Goal: Check status: Check status

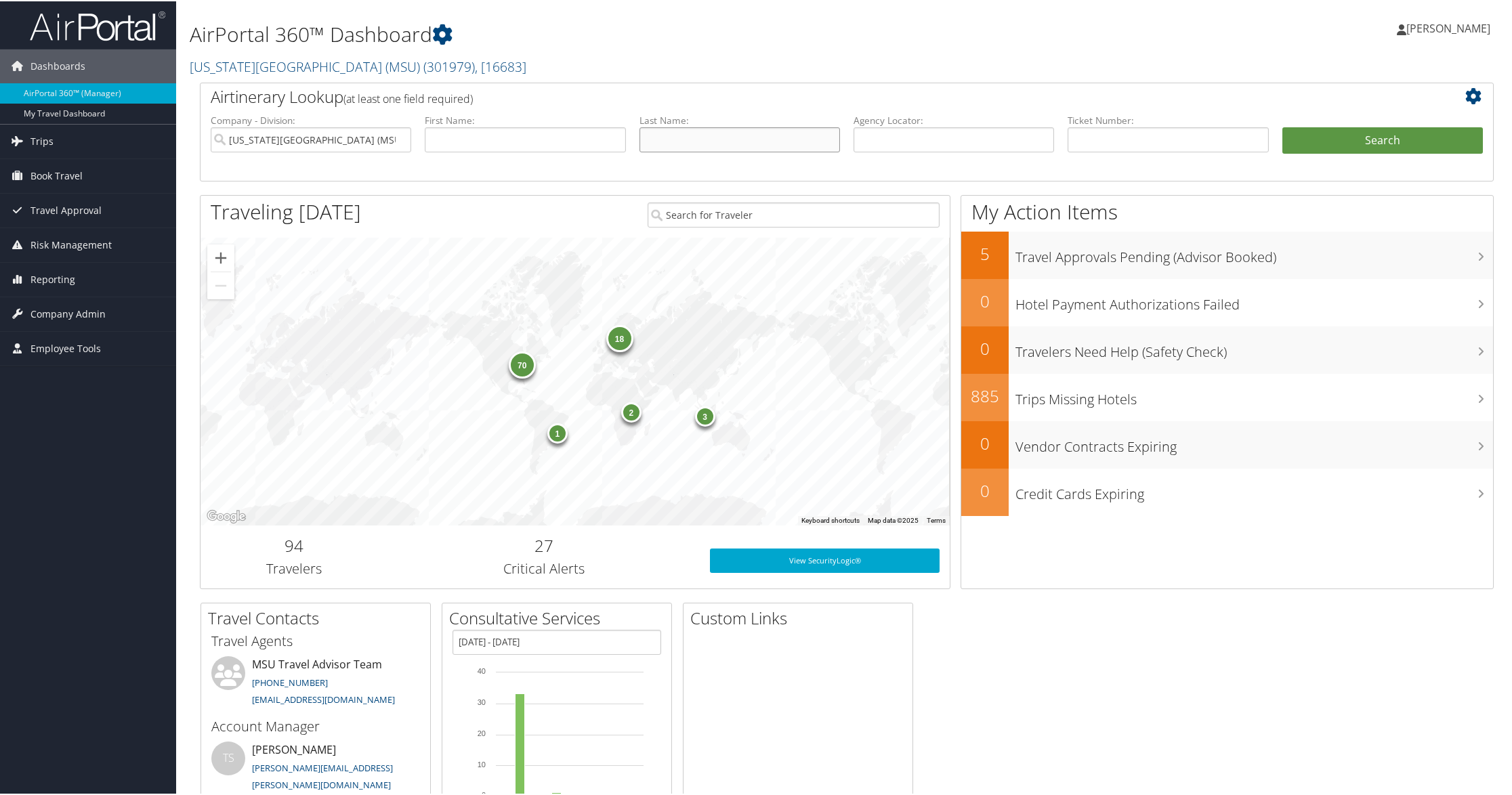
click at [709, 138] on input "text" at bounding box center [739, 138] width 200 height 25
type input "[PERSON_NAME]"
click at [1282, 126] on button "Search" at bounding box center [1383, 140] width 200 height 27
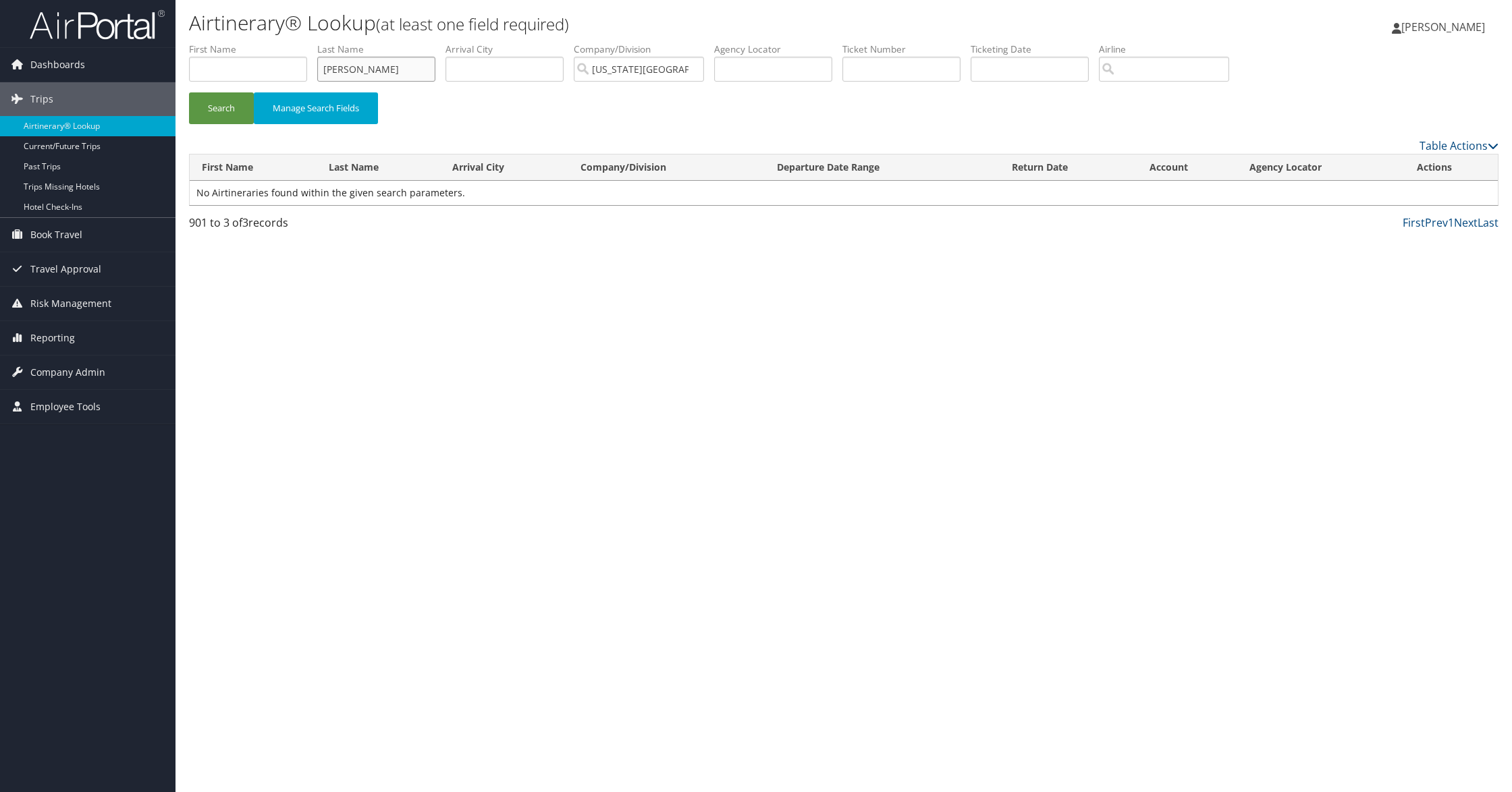
click at [343, 71] on input "[PERSON_NAME]" at bounding box center [376, 69] width 118 height 25
click at [249, 65] on input "text" at bounding box center [248, 69] width 118 height 25
click at [189, 92] on button "Search" at bounding box center [221, 108] width 64 height 32
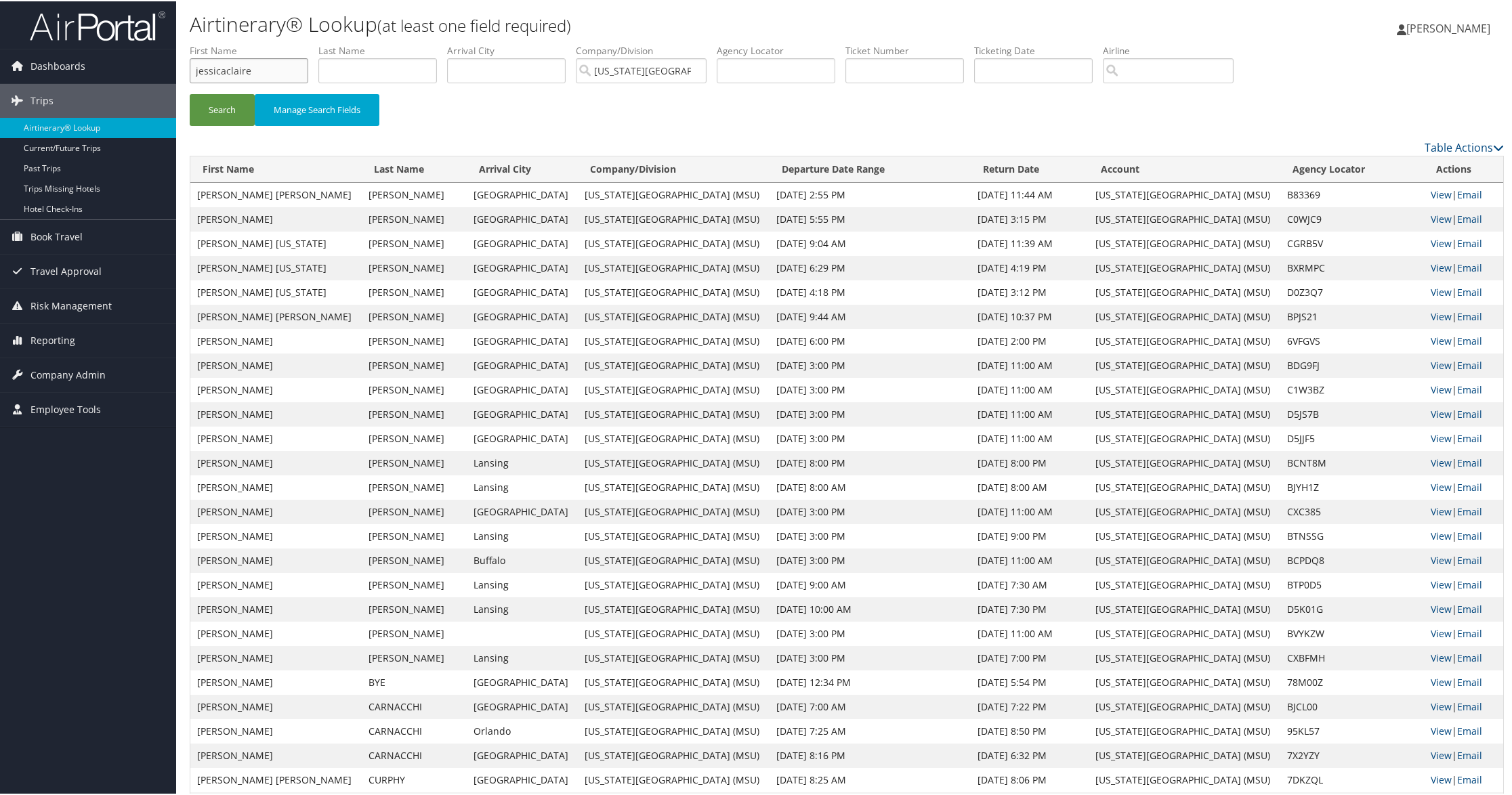
click at [189, 93] on button "Search" at bounding box center [221, 108] width 65 height 32
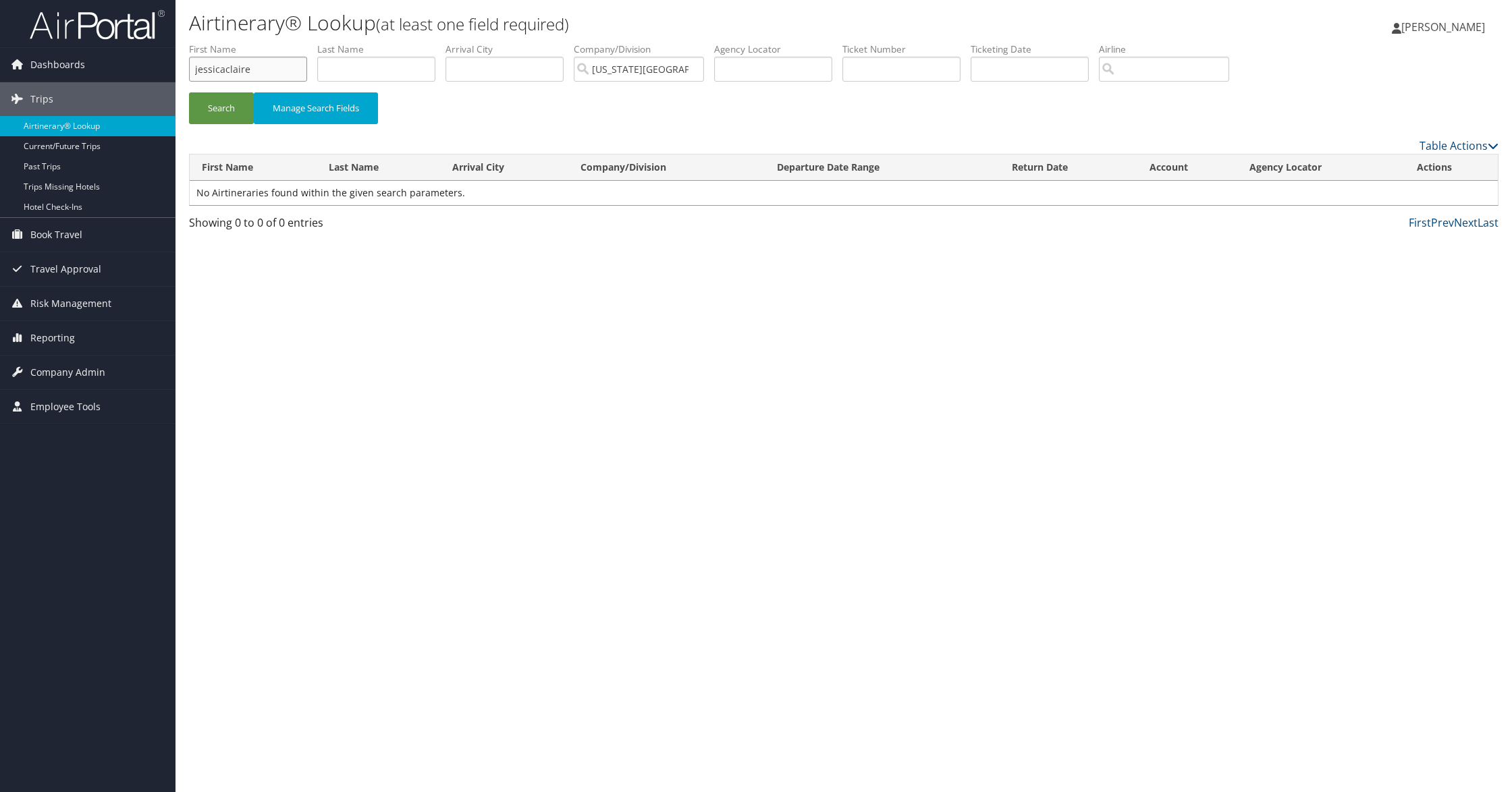
click at [224, 69] on input "jessicaclaire" at bounding box center [248, 69] width 118 height 25
click at [225, 100] on button "Search" at bounding box center [221, 108] width 64 height 32
click at [244, 57] on input "jessica claire" at bounding box center [248, 69] width 118 height 25
type input "jessica"
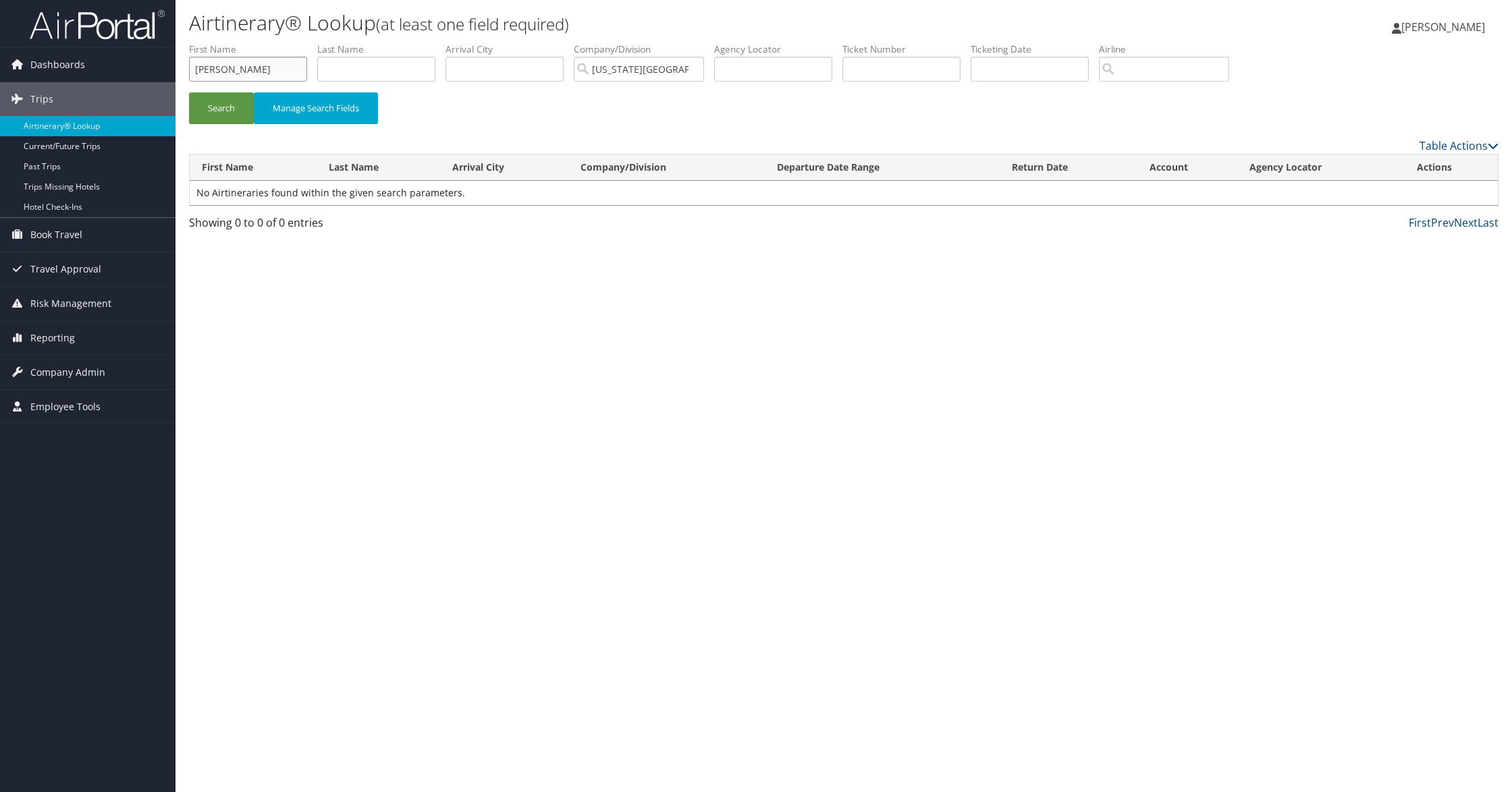
click at [279, 71] on input "jessica" at bounding box center [248, 69] width 118 height 25
click at [487, 67] on input "text" at bounding box center [504, 69] width 118 height 25
type input "paris"
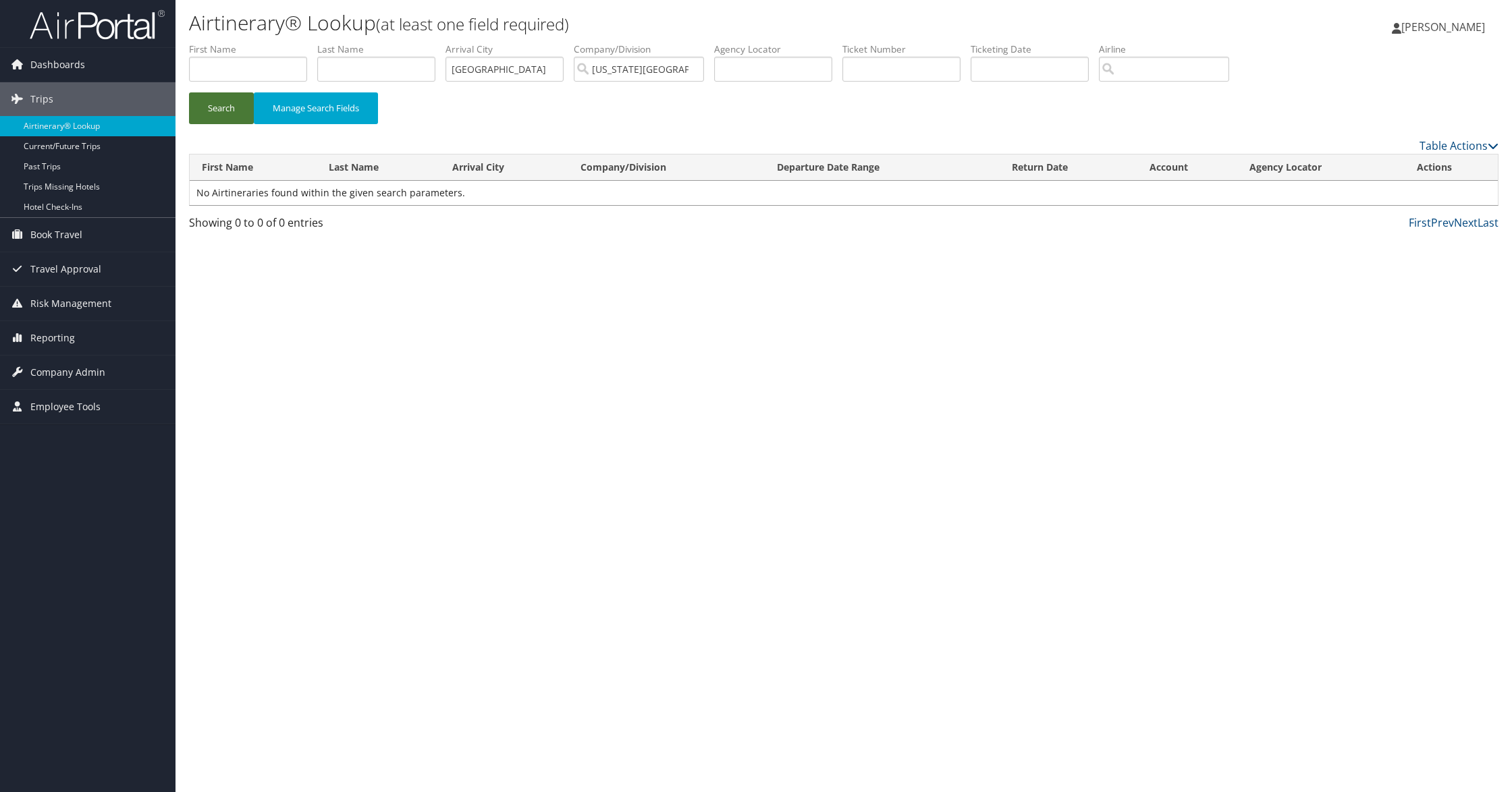
click at [233, 106] on button "Search" at bounding box center [221, 108] width 64 height 32
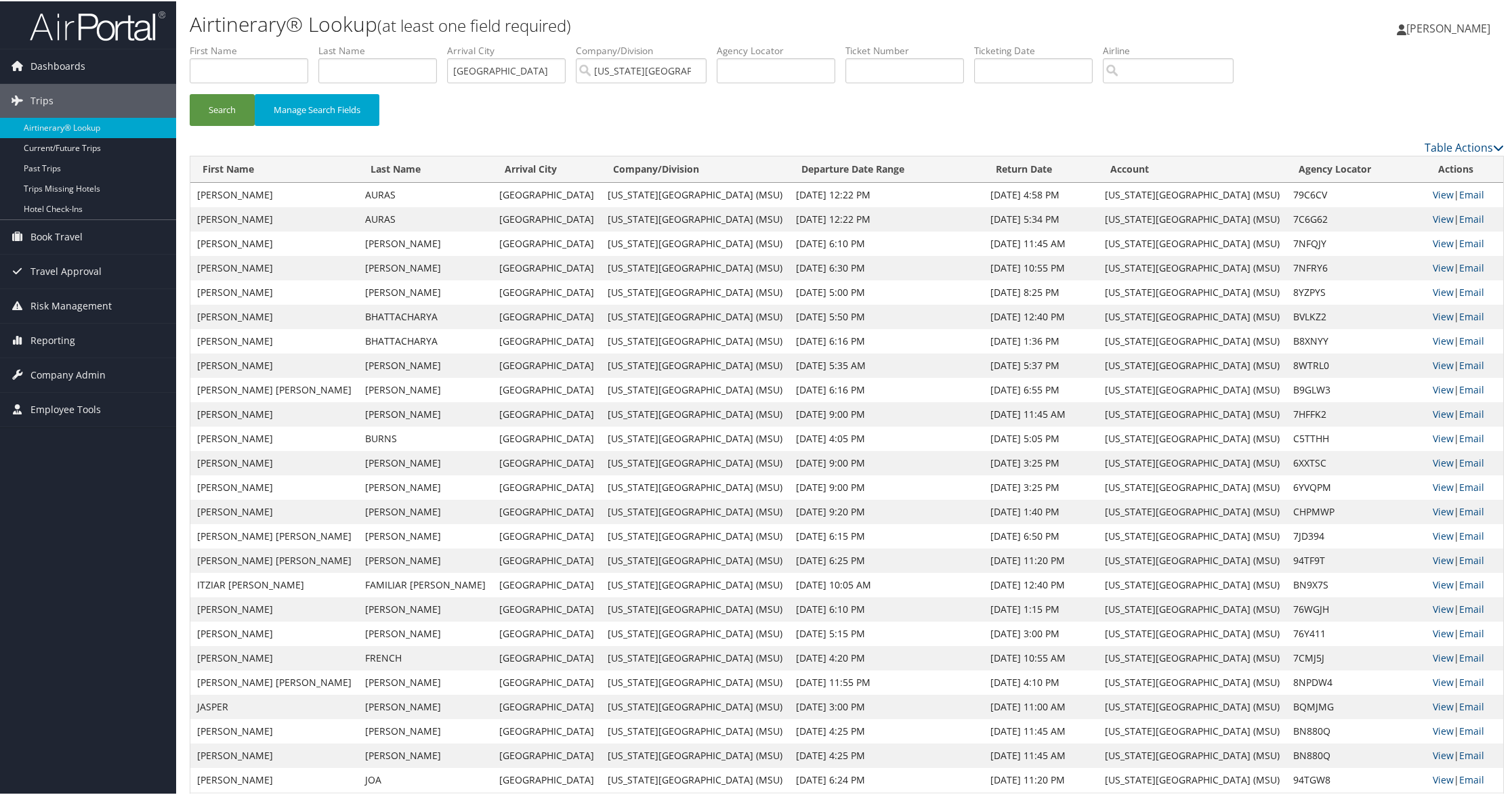
click at [242, 167] on th "First Name" at bounding box center [274, 168] width 168 height 27
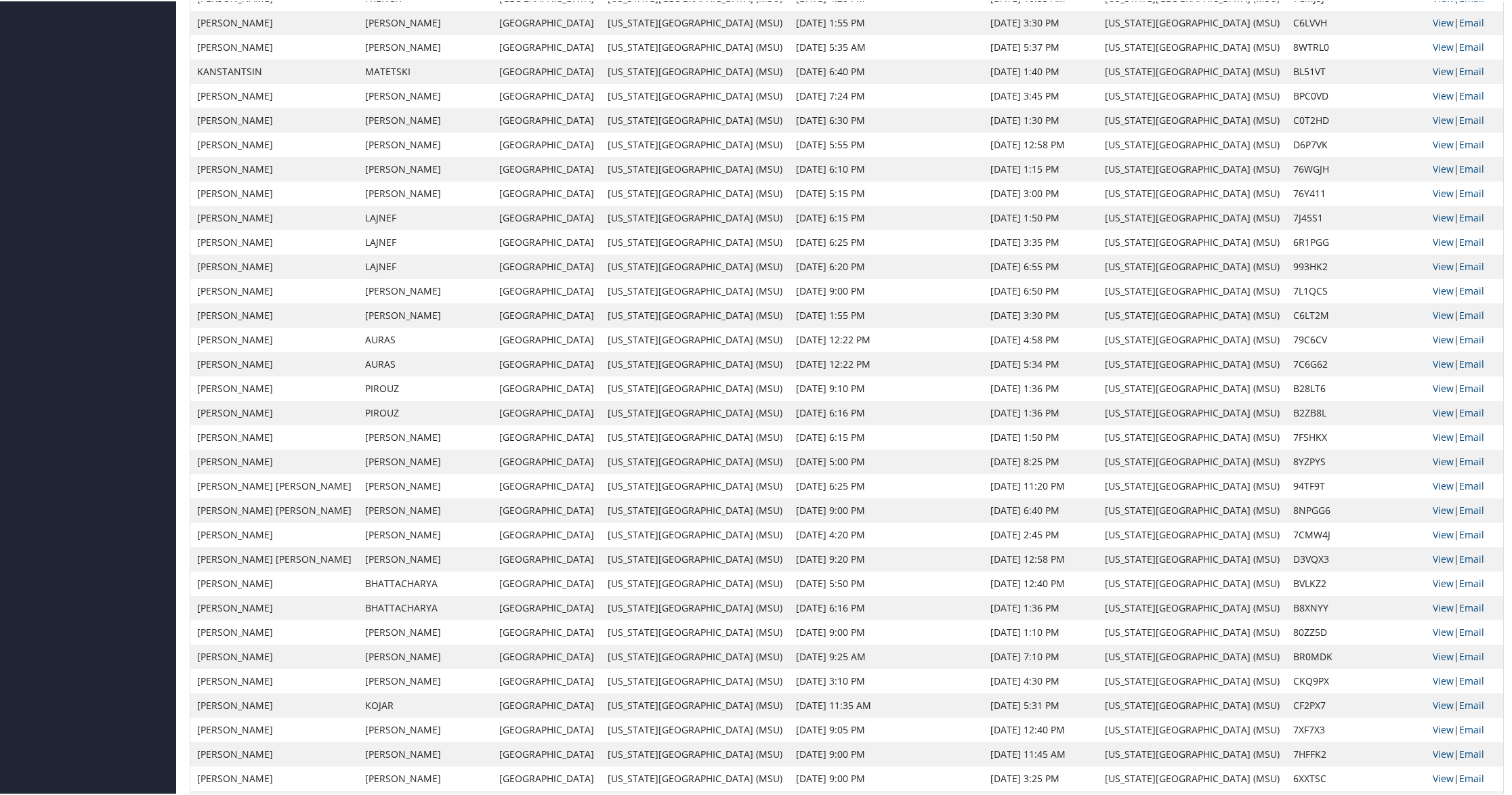
scroll to position [1116, 0]
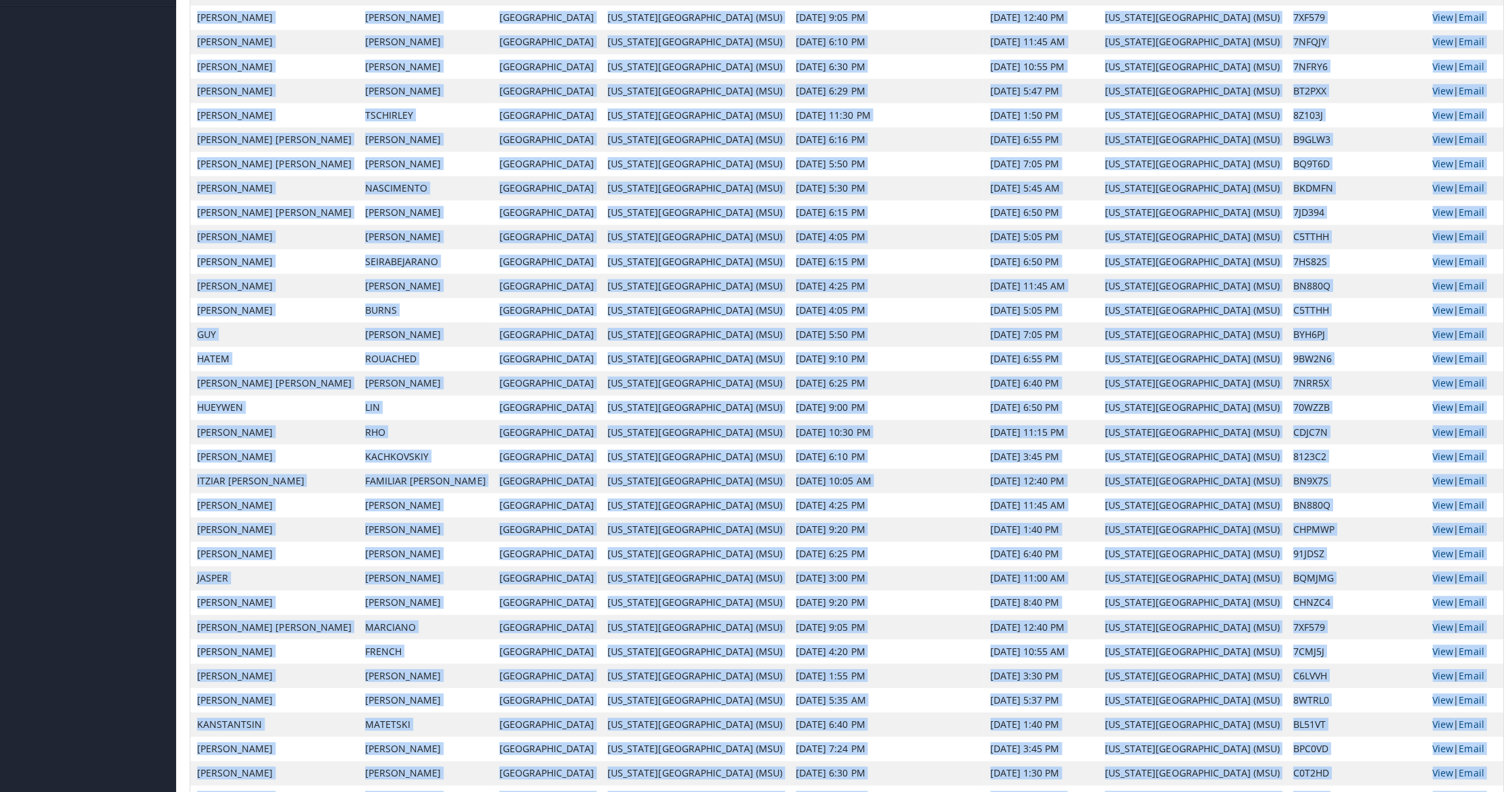
scroll to position [0, 0]
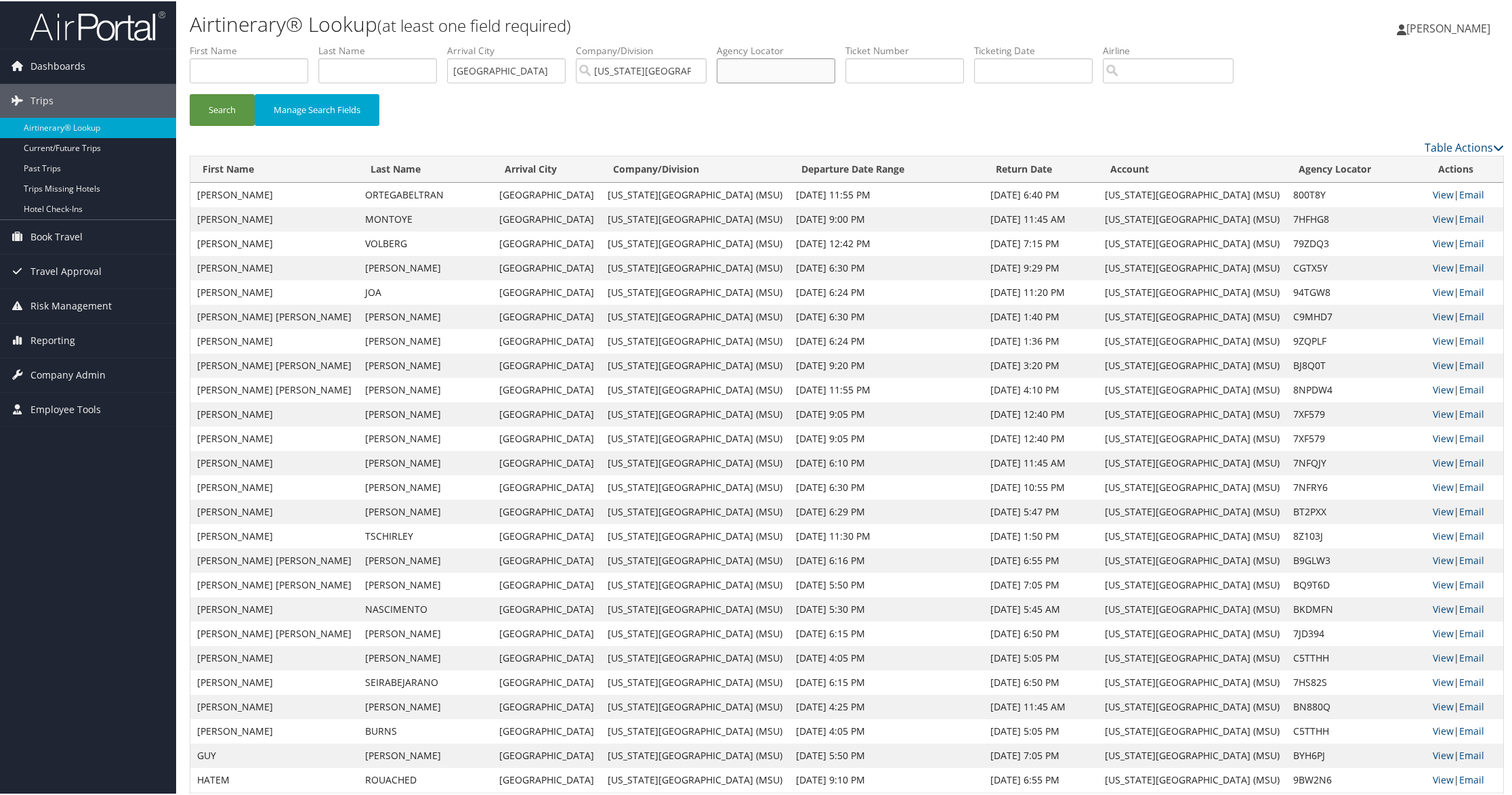
click at [788, 68] on input "text" at bounding box center [776, 69] width 119 height 25
paste input "KCRJXG/AA"
type input "KCRJXG/AA"
click at [467, 65] on input "paris" at bounding box center [506, 69] width 119 height 25
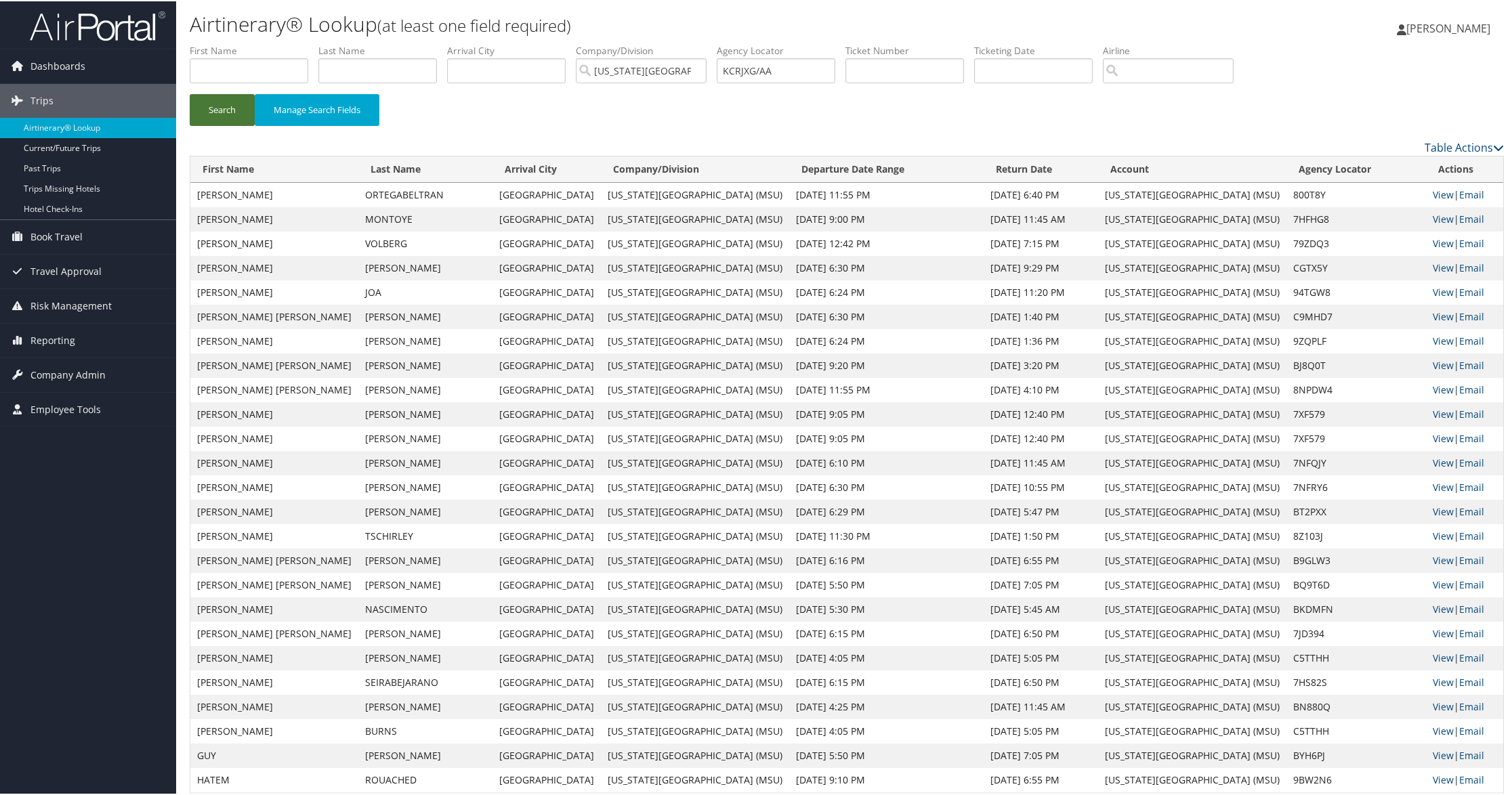
click at [221, 117] on button "Search" at bounding box center [221, 108] width 65 height 32
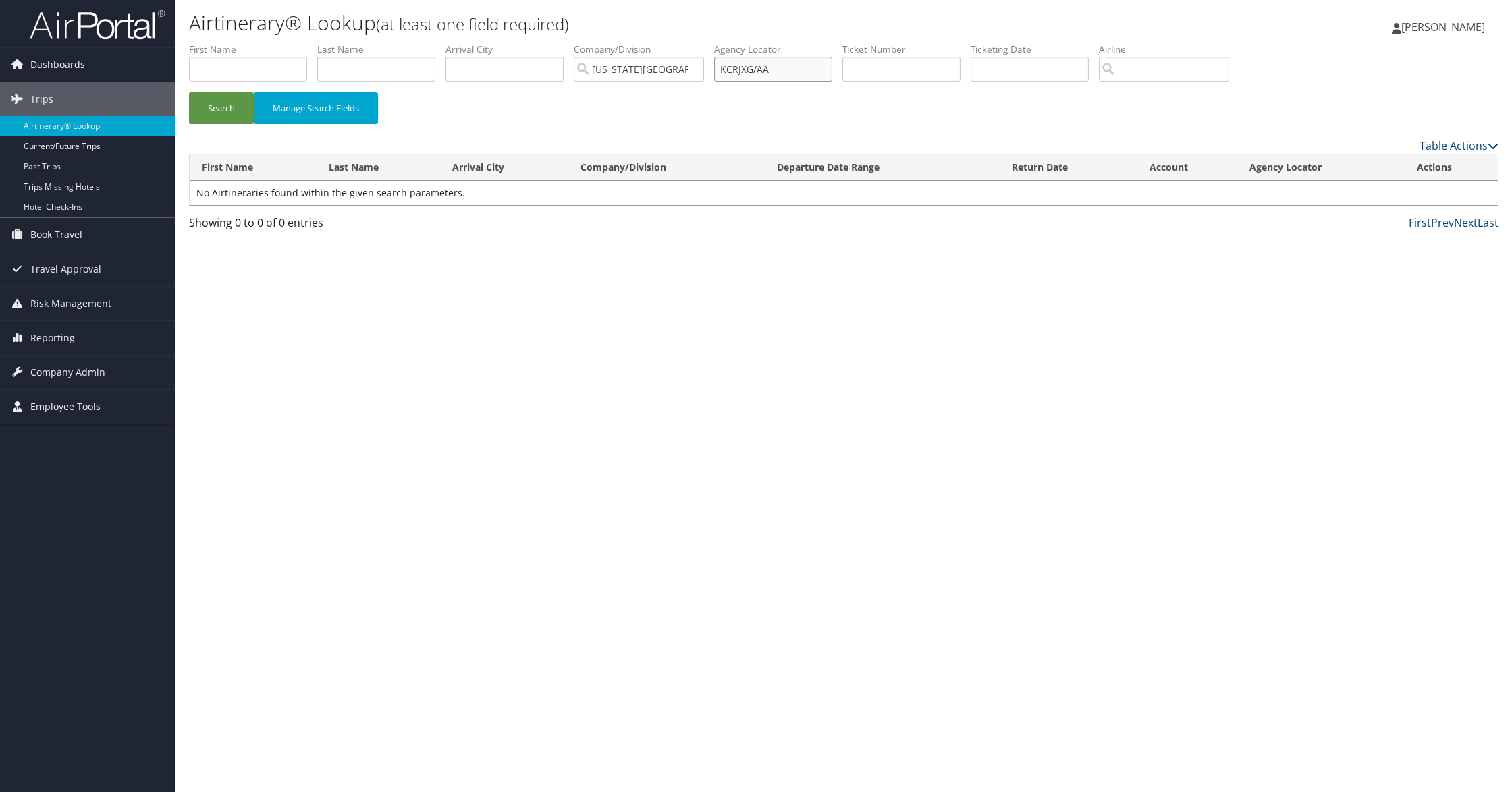
click at [794, 71] on input "KCRJXG/AA" at bounding box center [773, 69] width 118 height 25
type input "KCRJXG"
click at [189, 92] on button "Search" at bounding box center [221, 108] width 64 height 32
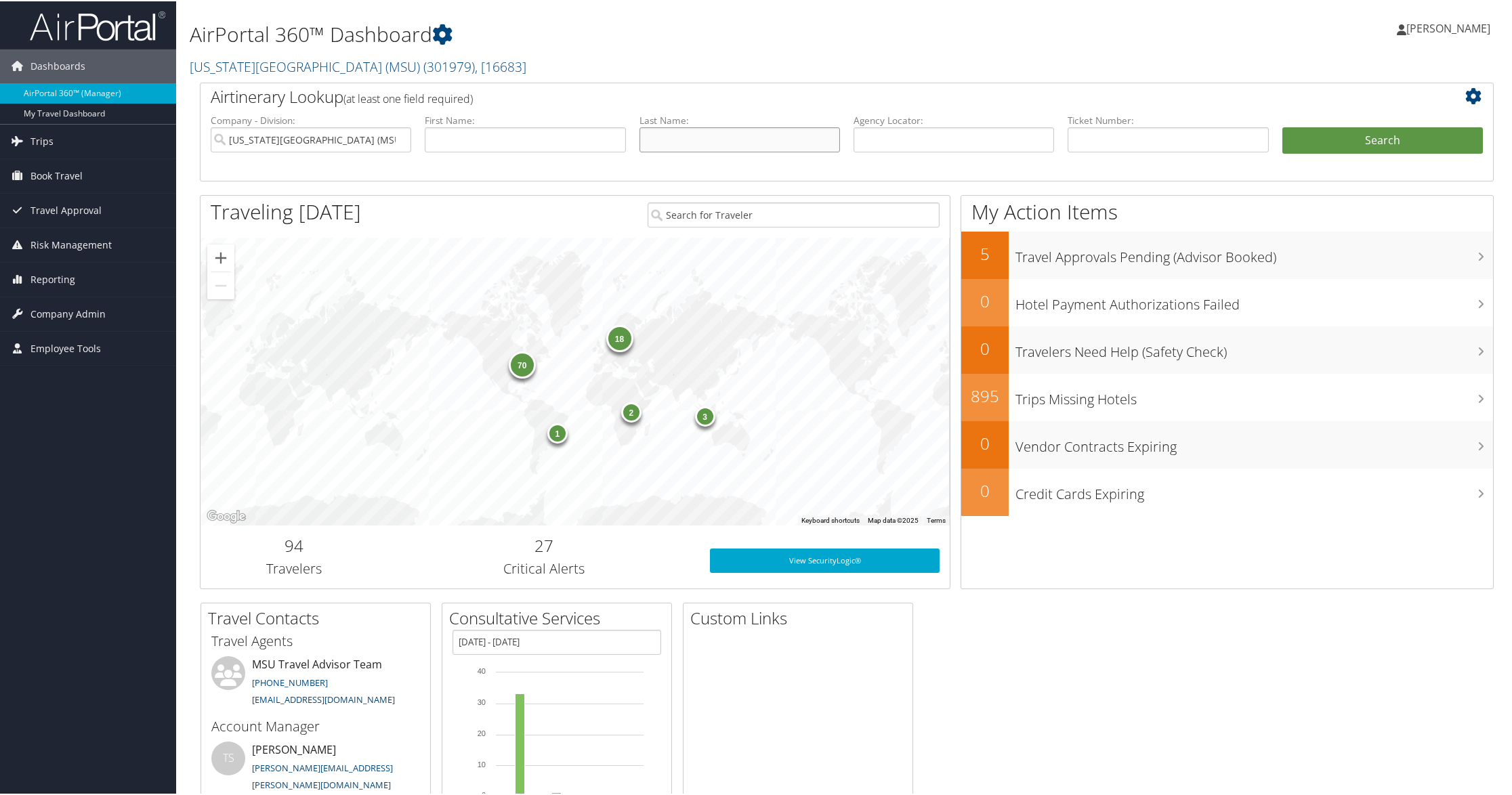
click at [683, 144] on input "text" at bounding box center [739, 138] width 200 height 25
type input "[PERSON_NAME]"
click at [1282, 126] on button "Search" at bounding box center [1383, 140] width 200 height 27
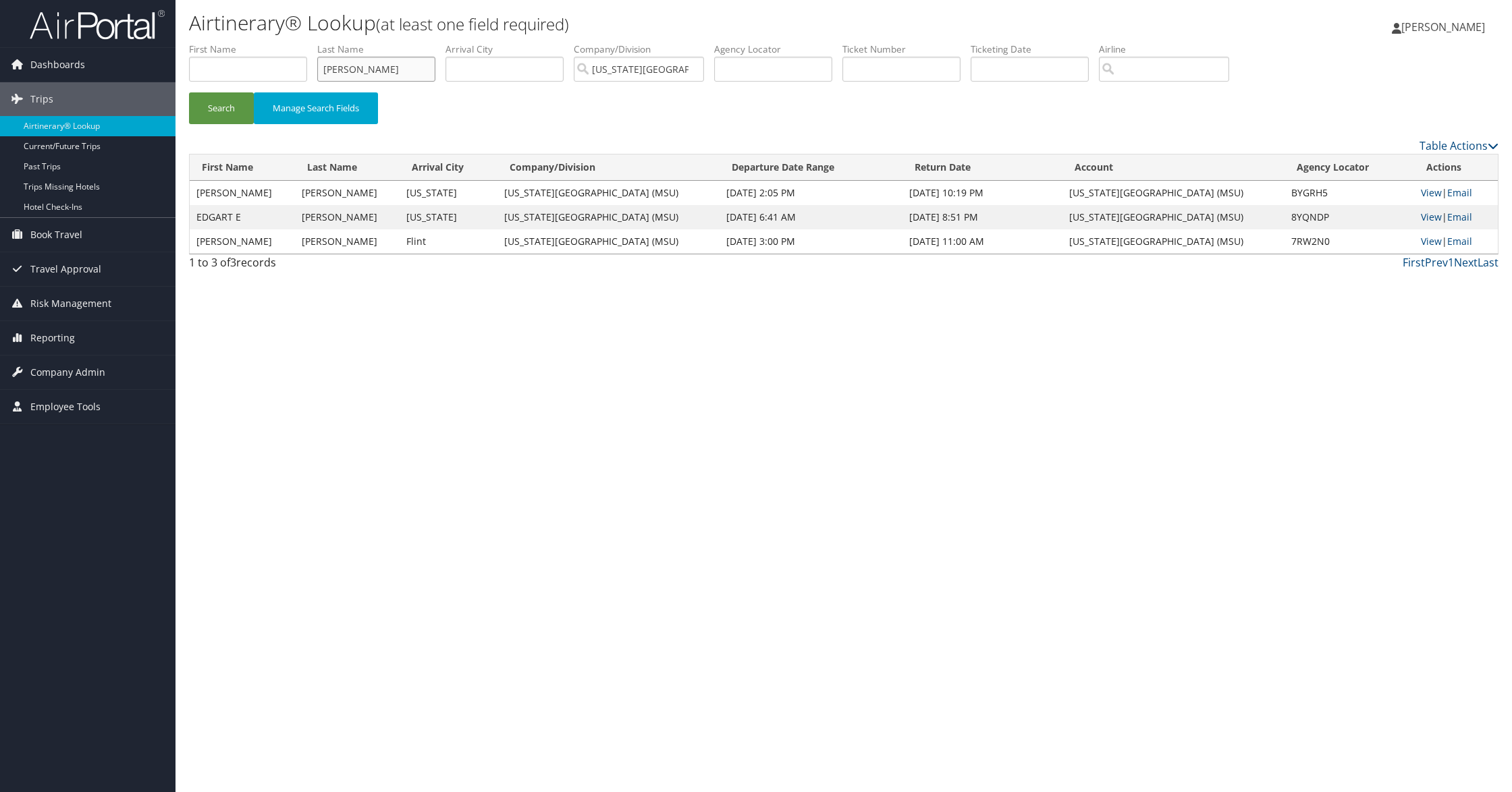
drag, startPoint x: 298, startPoint y: 73, endPoint x: 281, endPoint y: 69, distance: 17.5
click at [281, 43] on ul "First Name Last Name [PERSON_NAME] Departure City Arrival City Company/Division…" at bounding box center [843, 43] width 1310 height 0
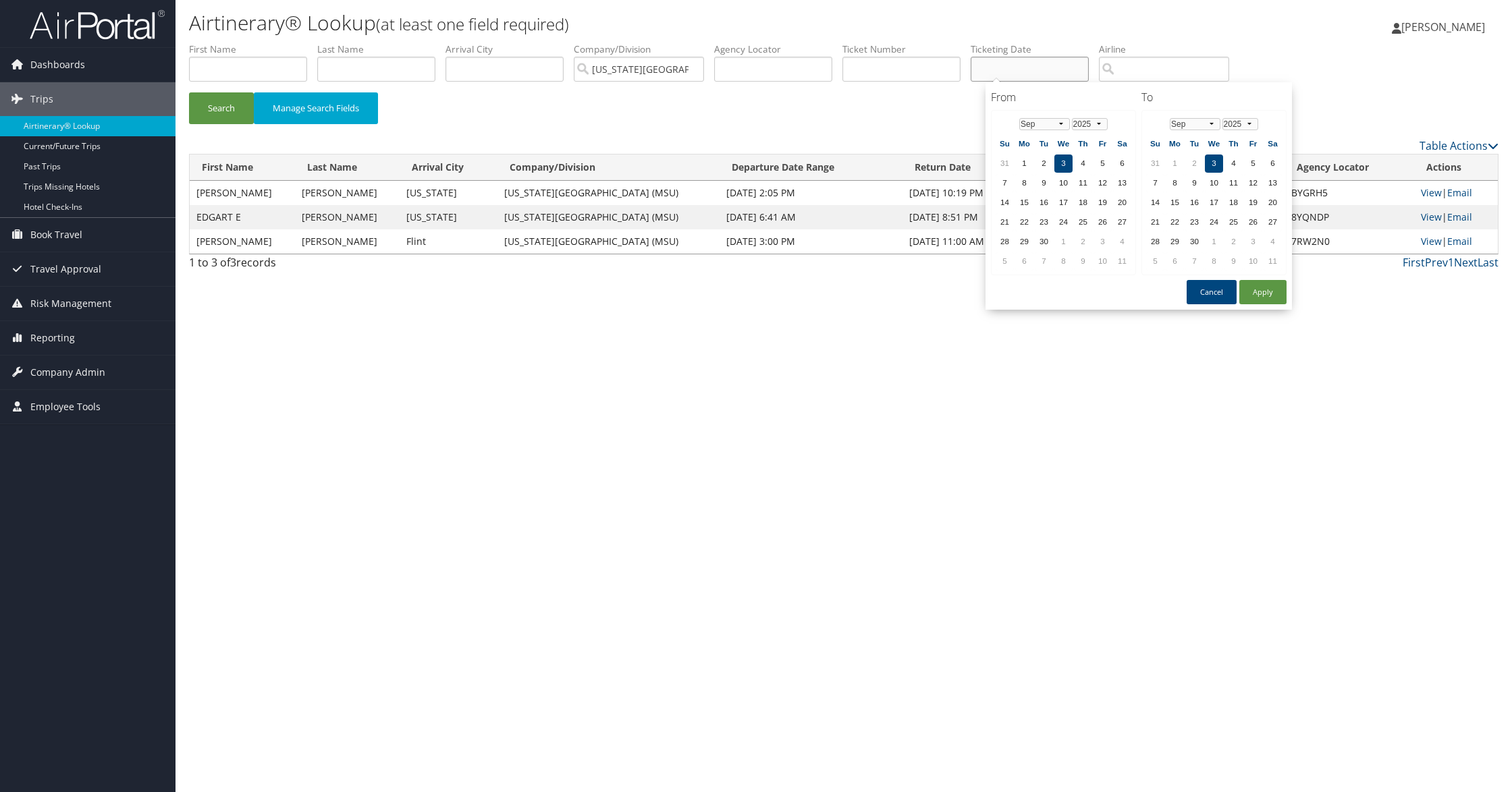
click at [1026, 71] on input "text" at bounding box center [1029, 69] width 118 height 25
click at [1060, 122] on select "Jan Feb Mar Apr May Jun [DATE] Aug Sep Oct Nov Dec" at bounding box center [1044, 124] width 51 height 12
click at [1060, 121] on select "Jan Feb Mar Apr May Jun [DATE] Aug Sep Oct Nov Dec" at bounding box center [1044, 124] width 51 height 12
click at [1059, 200] on td "16" at bounding box center [1063, 202] width 18 height 18
click at [1211, 124] on select "Jan Feb Mar Apr May Jun [DATE] Aug Sep Oct Nov Dec" at bounding box center [1195, 124] width 51 height 12
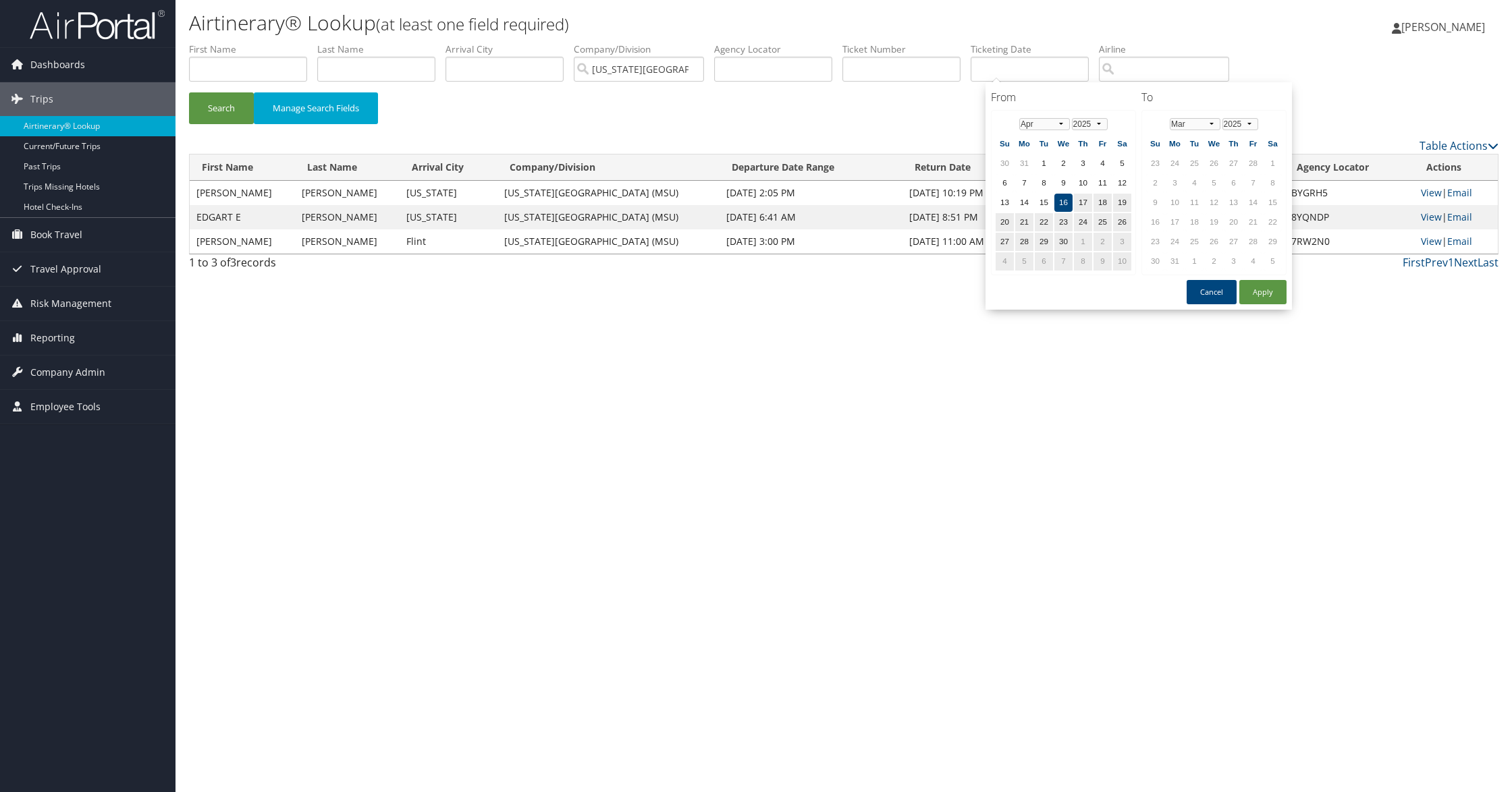
click at [1231, 179] on td "6" at bounding box center [1233, 183] width 18 height 18
click at [1230, 181] on td "6" at bounding box center [1233, 183] width 18 height 18
click at [1225, 181] on td "6" at bounding box center [1233, 183] width 18 height 18
drag, startPoint x: 1065, startPoint y: 198, endPoint x: 1207, endPoint y: 185, distance: 142.6
click at [1207, 185] on div "From [DATE] To [DATE] From Jan Feb Mar Apr May Jun [DATE] Aug Sep Oct Nov [DATE…" at bounding box center [1138, 195] width 306 height 227
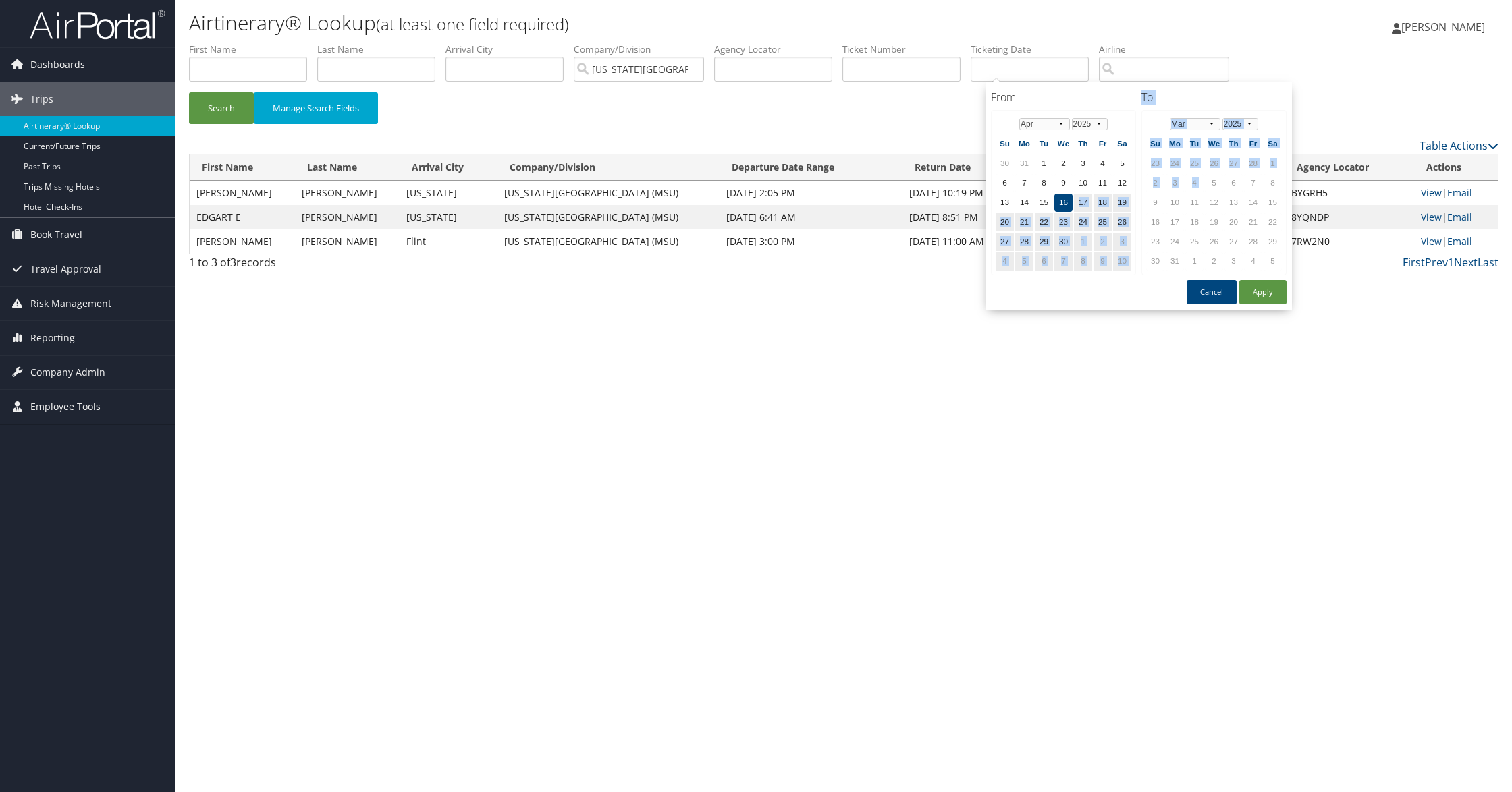
click at [1213, 170] on td "26" at bounding box center [1213, 164] width 18 height 18
click at [1259, 290] on button "Apply" at bounding box center [1263, 293] width 48 height 24
click at [1082, 70] on input "[DATE] - [DATE]" at bounding box center [1029, 69] width 118 height 25
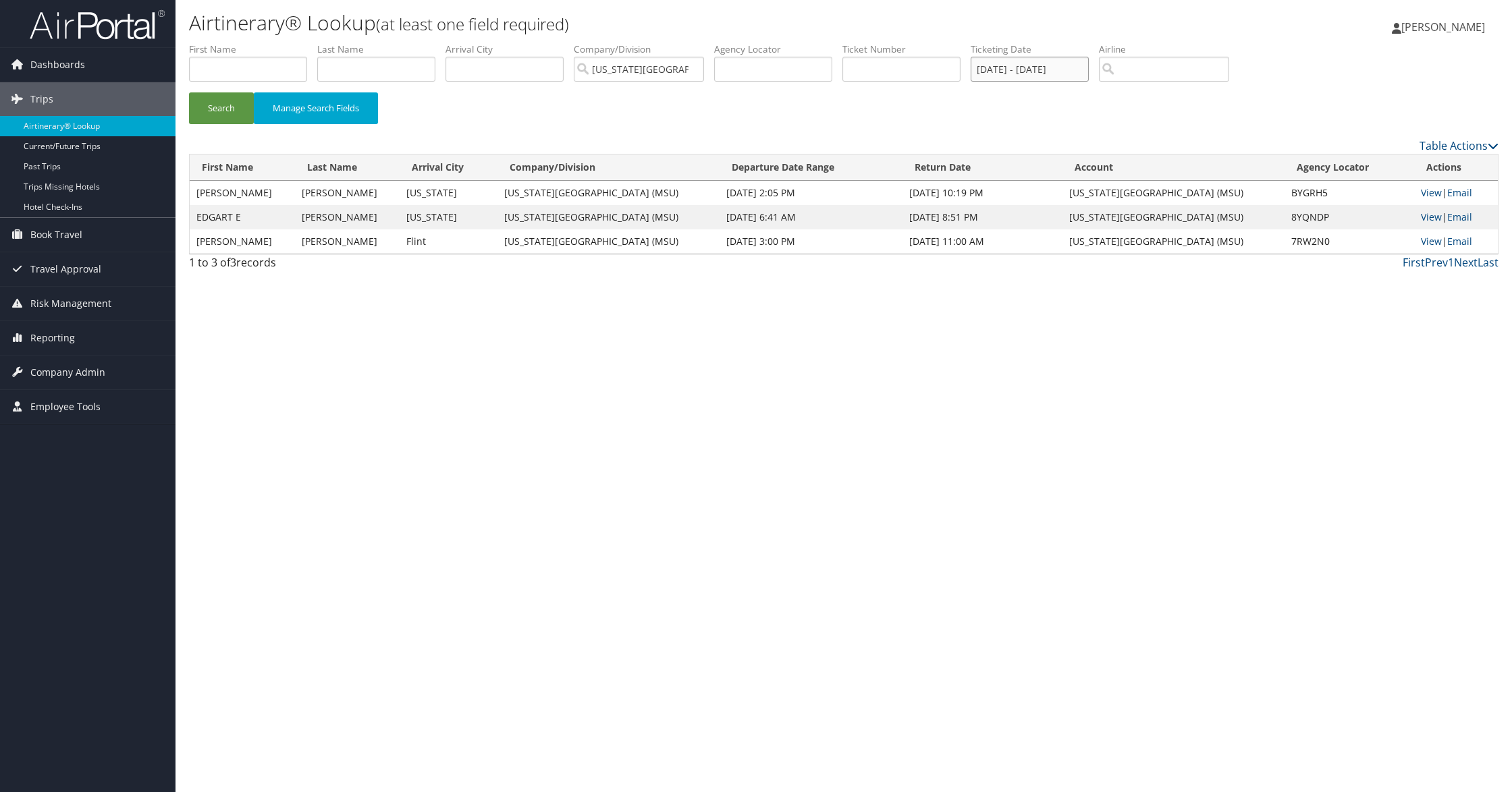
drag, startPoint x: 1063, startPoint y: 69, endPoint x: 1058, endPoint y: 46, distance: 23.5
click at [1058, 64] on input "[DATE] - [DATE]" at bounding box center [1029, 69] width 118 height 25
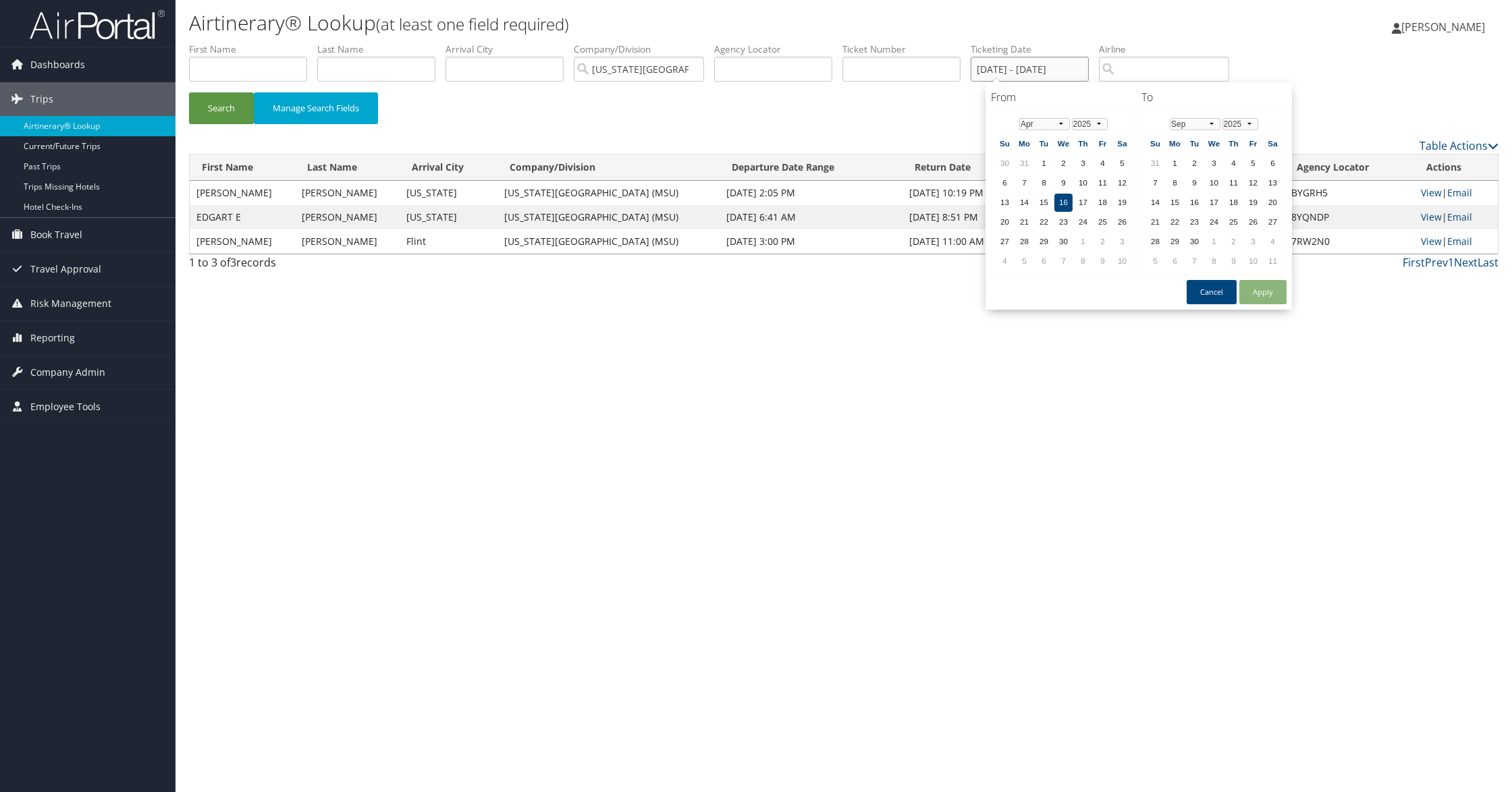
type input "[DATE] - [DATE]"
click at [1166, 60] on input "search" at bounding box center [1164, 69] width 130 height 25
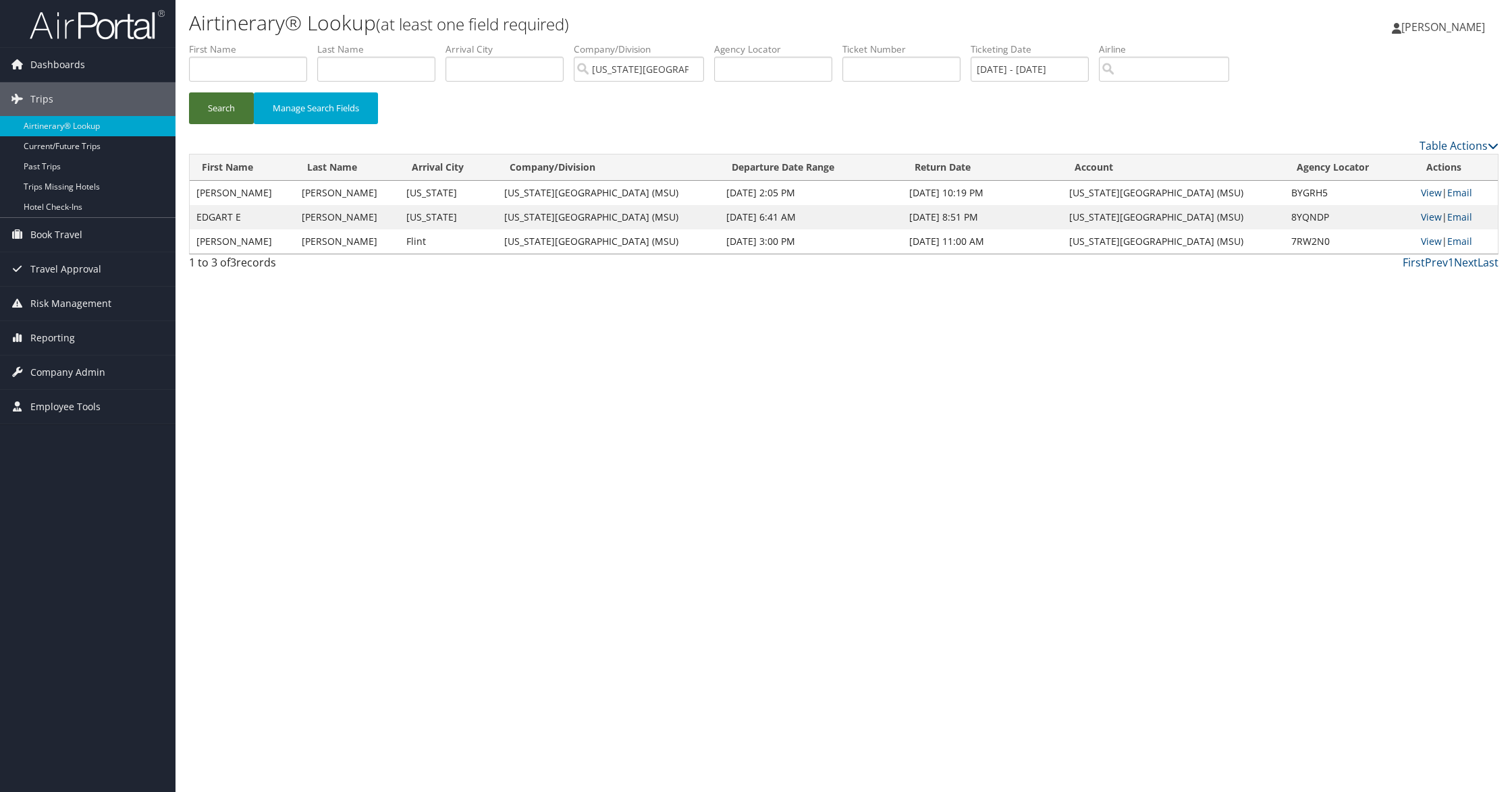
click at [217, 109] on button "Search" at bounding box center [221, 108] width 64 height 32
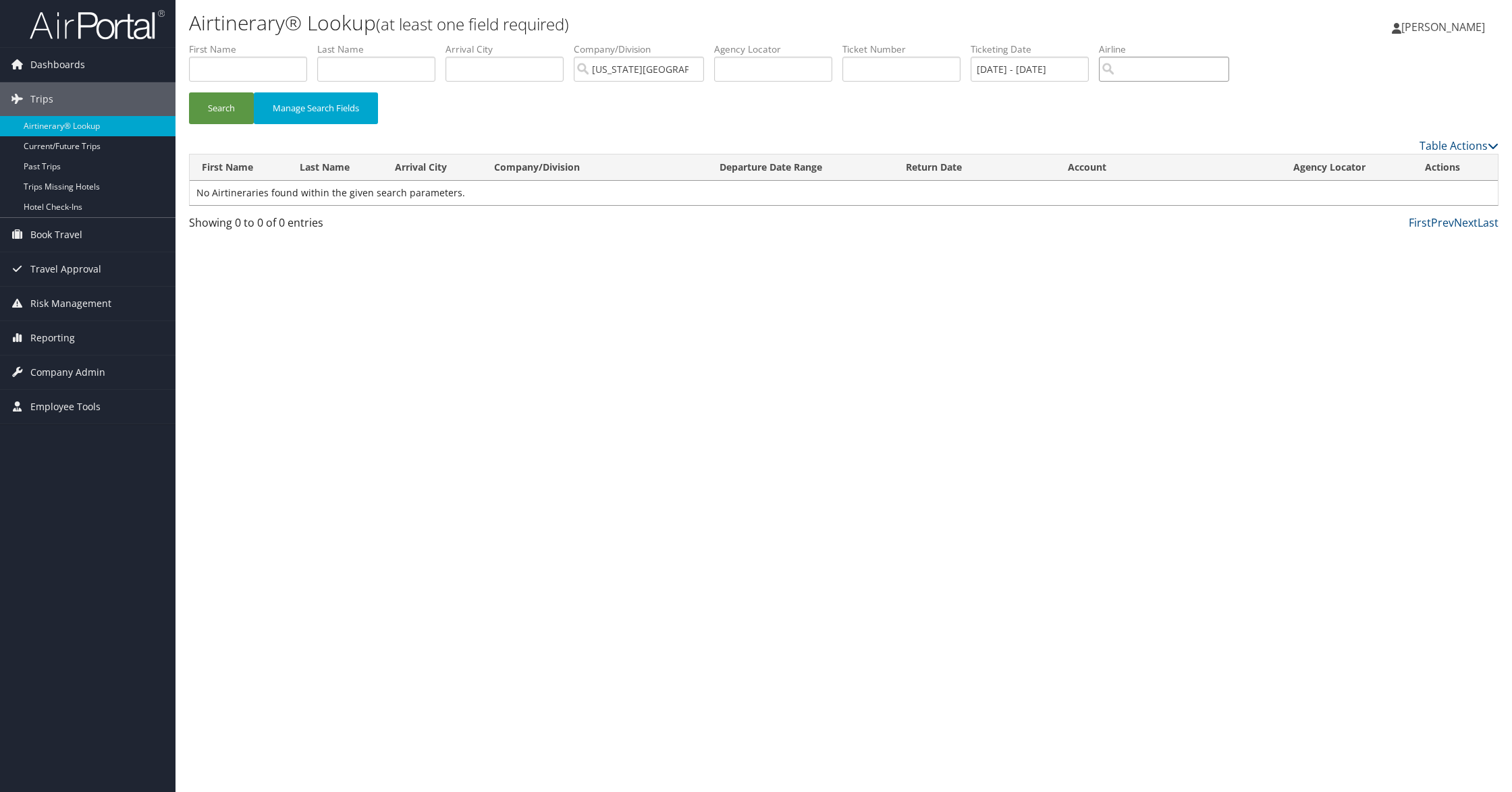
click at [1154, 71] on input "search" at bounding box center [1164, 69] width 130 height 25
click at [1172, 100] on div "Delta Air Lines (DL)" at bounding box center [1183, 94] width 128 height 14
type input "Delta Air Lines"
click at [1030, 63] on input "[DATE] - [DATE]" at bounding box center [1029, 69] width 118 height 25
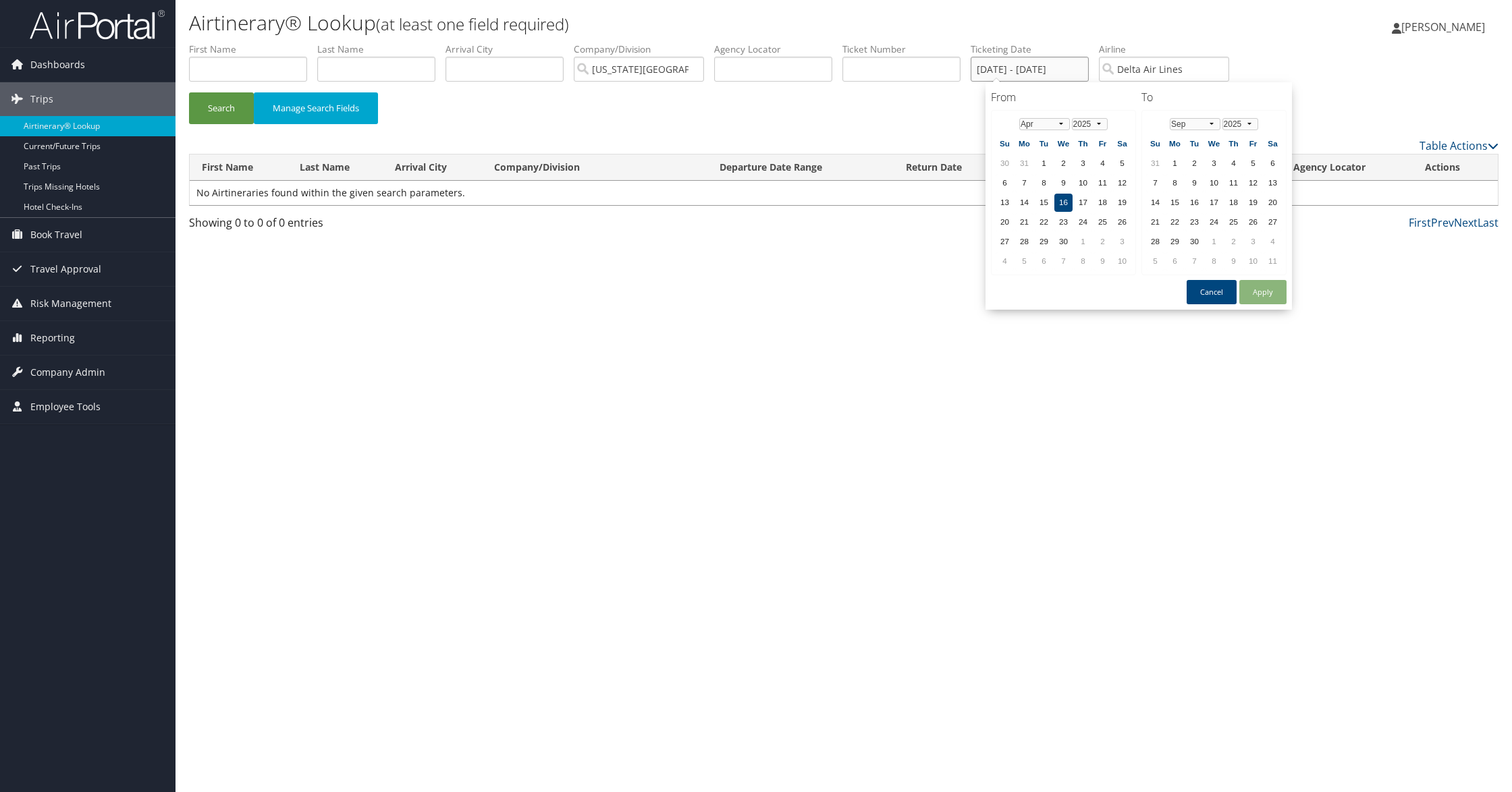
click at [1030, 63] on input "[DATE] - [DATE]" at bounding box center [1029, 69] width 118 height 25
click at [1208, 336] on div "Airtinerary® Lookup (at least one field required) [PERSON_NAME] [PERSON_NAME] M…" at bounding box center [843, 396] width 1336 height 792
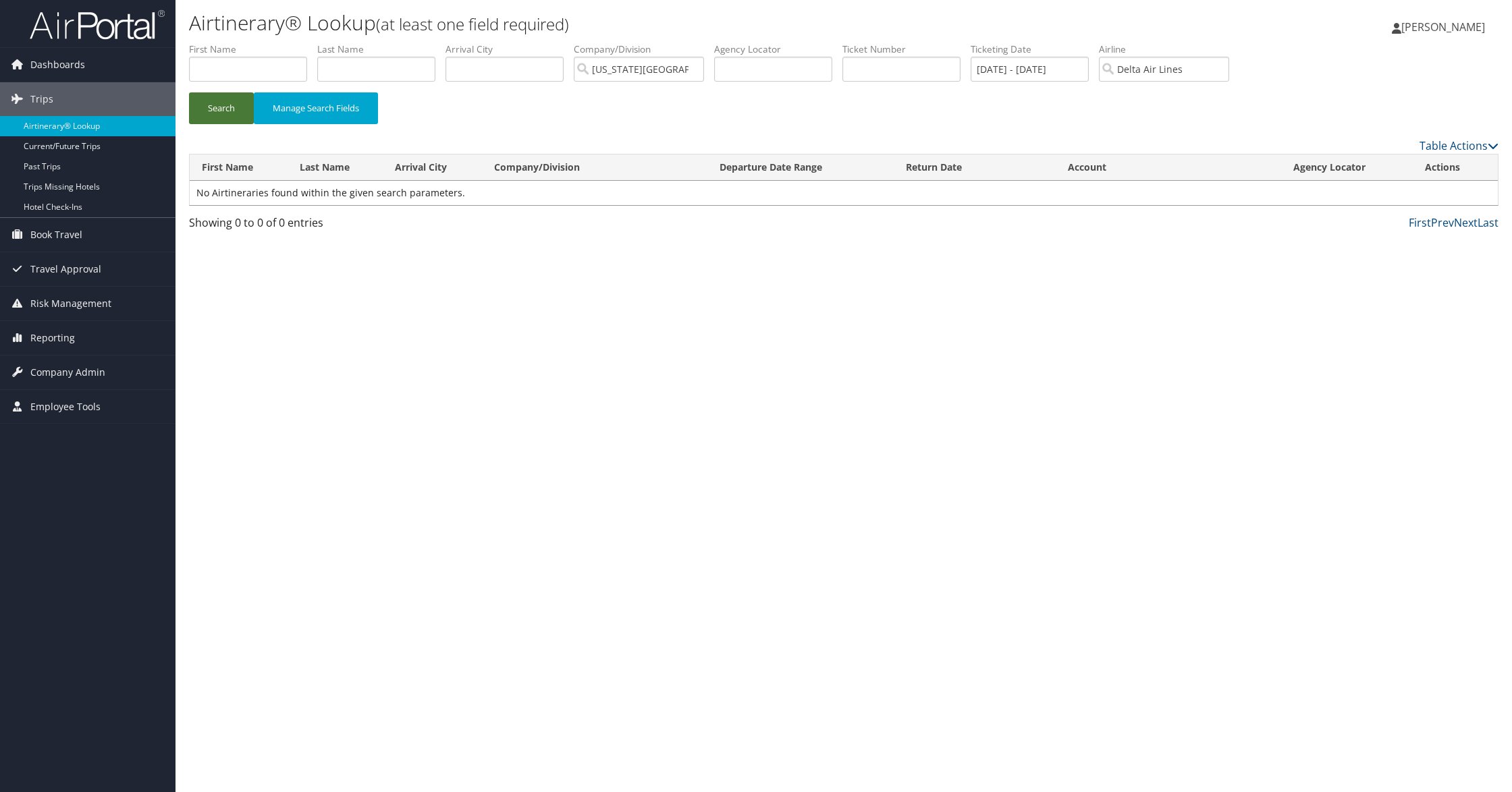
click at [221, 106] on button "Search" at bounding box center [221, 108] width 64 height 32
click at [604, 65] on input "[US_STATE][GEOGRAPHIC_DATA] (MSU)" at bounding box center [639, 69] width 130 height 25
click at [1229, 71] on input "Delta Air Lines" at bounding box center [1164, 69] width 130 height 25
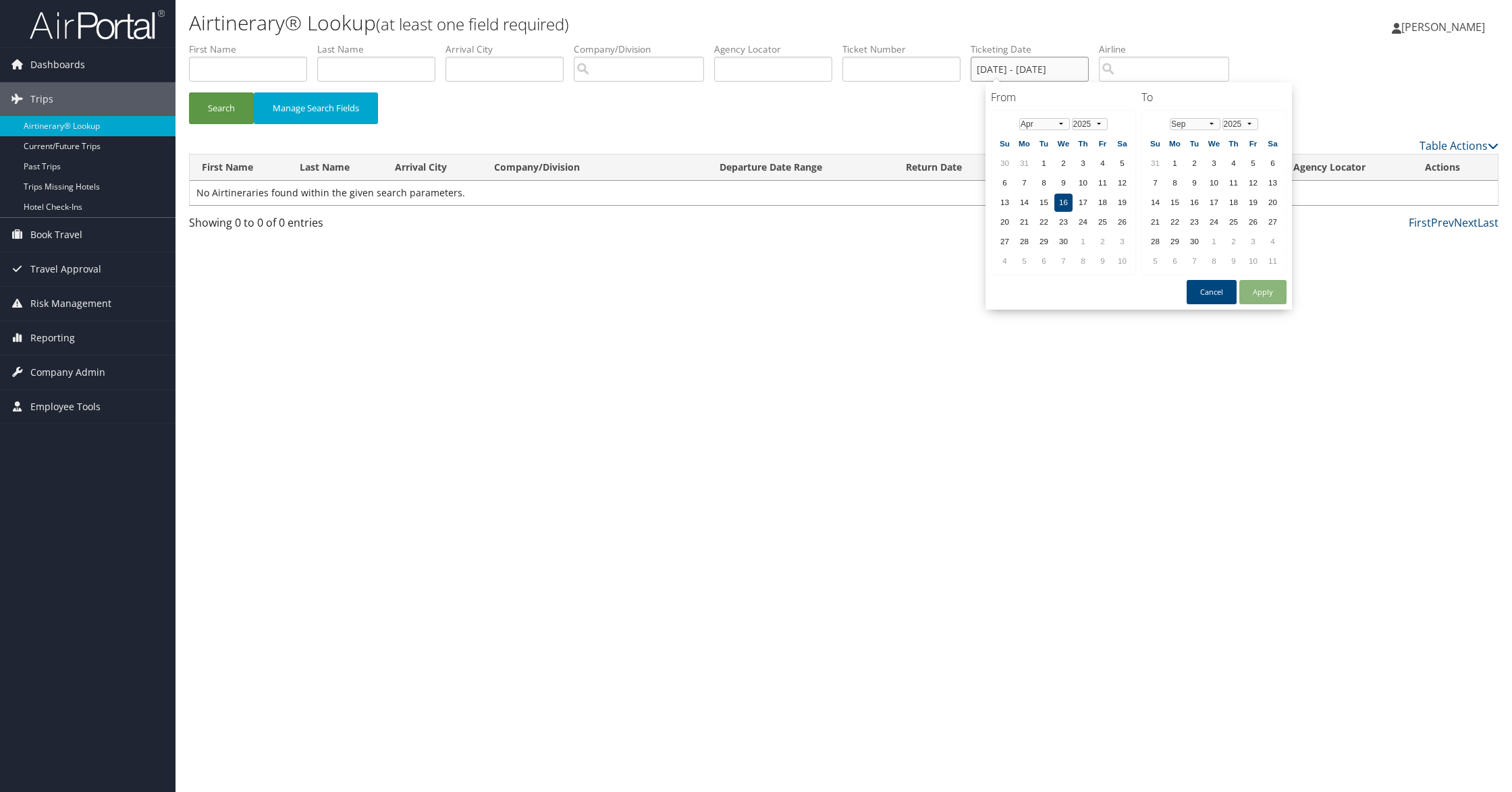
click at [1085, 64] on input "[DATE] - [DATE]" at bounding box center [1029, 69] width 118 height 25
click at [360, 67] on input "text" at bounding box center [376, 69] width 118 height 25
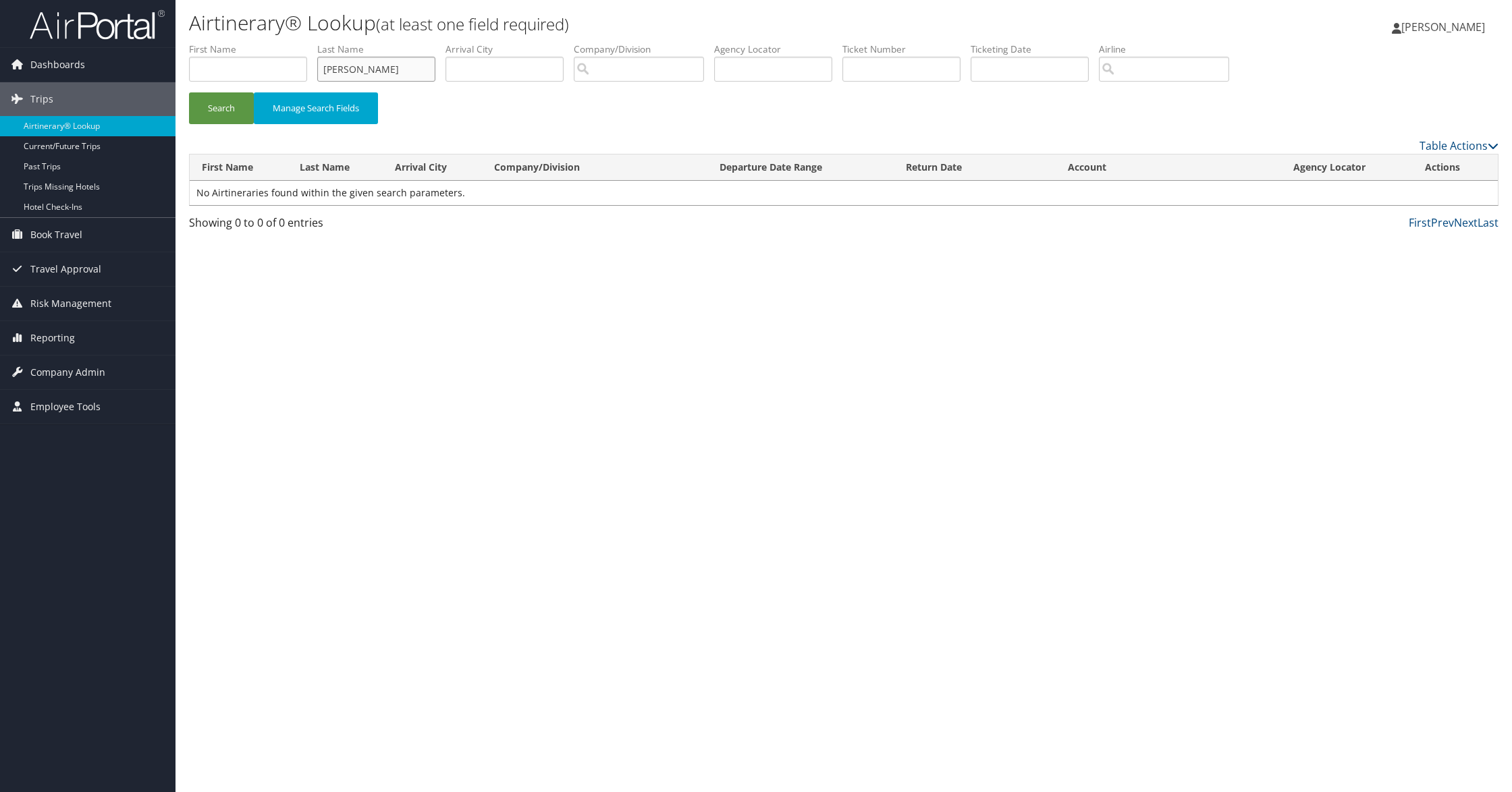
type input "[PERSON_NAME]"
type input "j"
click at [189, 92] on button "Search" at bounding box center [221, 108] width 64 height 32
click at [756, 60] on input "text" at bounding box center [773, 69] width 118 height 25
paste input "KCRJXG"
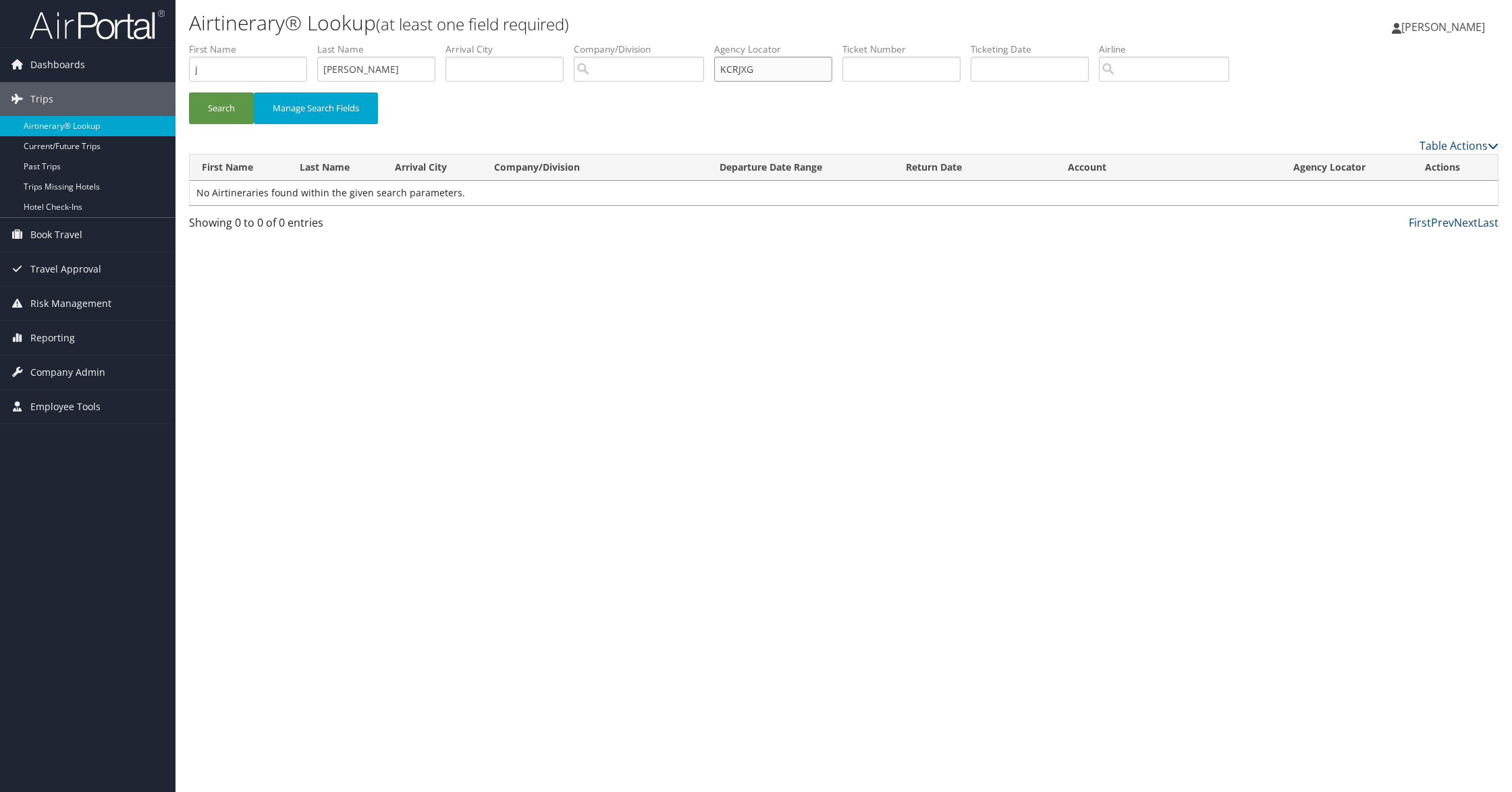
type input "KCRJXG"
drag, startPoint x: 362, startPoint y: 62, endPoint x: 308, endPoint y: 66, distance: 54.1
click at [308, 43] on ul "First Name j Last Name [PERSON_NAME] Departure City Arrival City Company/Divisi…" at bounding box center [843, 43] width 1310 height 0
click at [189, 92] on button "Search" at bounding box center [221, 108] width 64 height 32
click at [791, 76] on input "KCRJXG" at bounding box center [773, 69] width 118 height 25
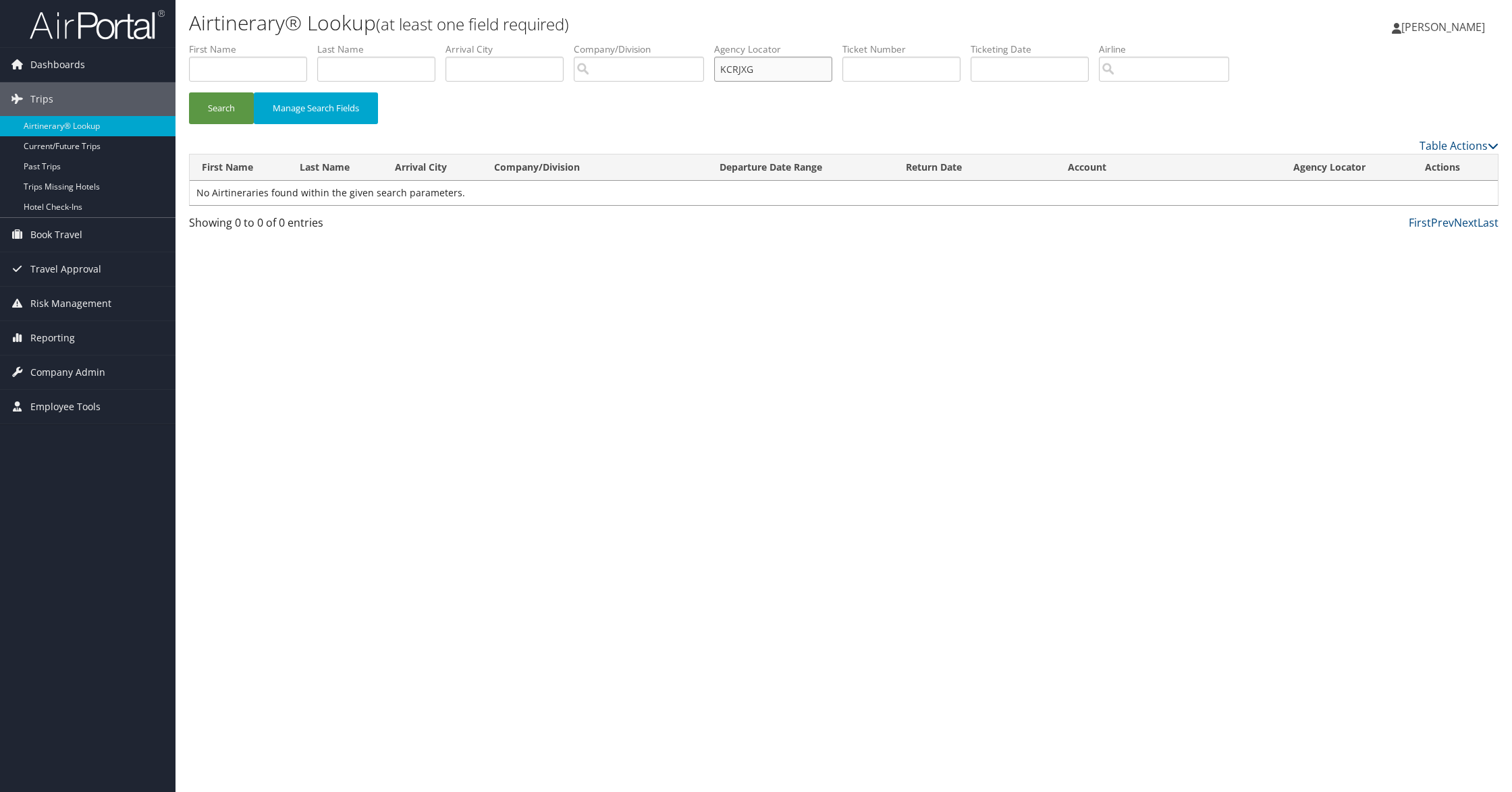
click at [791, 76] on input "KCRJXG" at bounding box center [773, 69] width 118 height 25
click at [322, 104] on button "Manage Search Fields" at bounding box center [316, 108] width 124 height 32
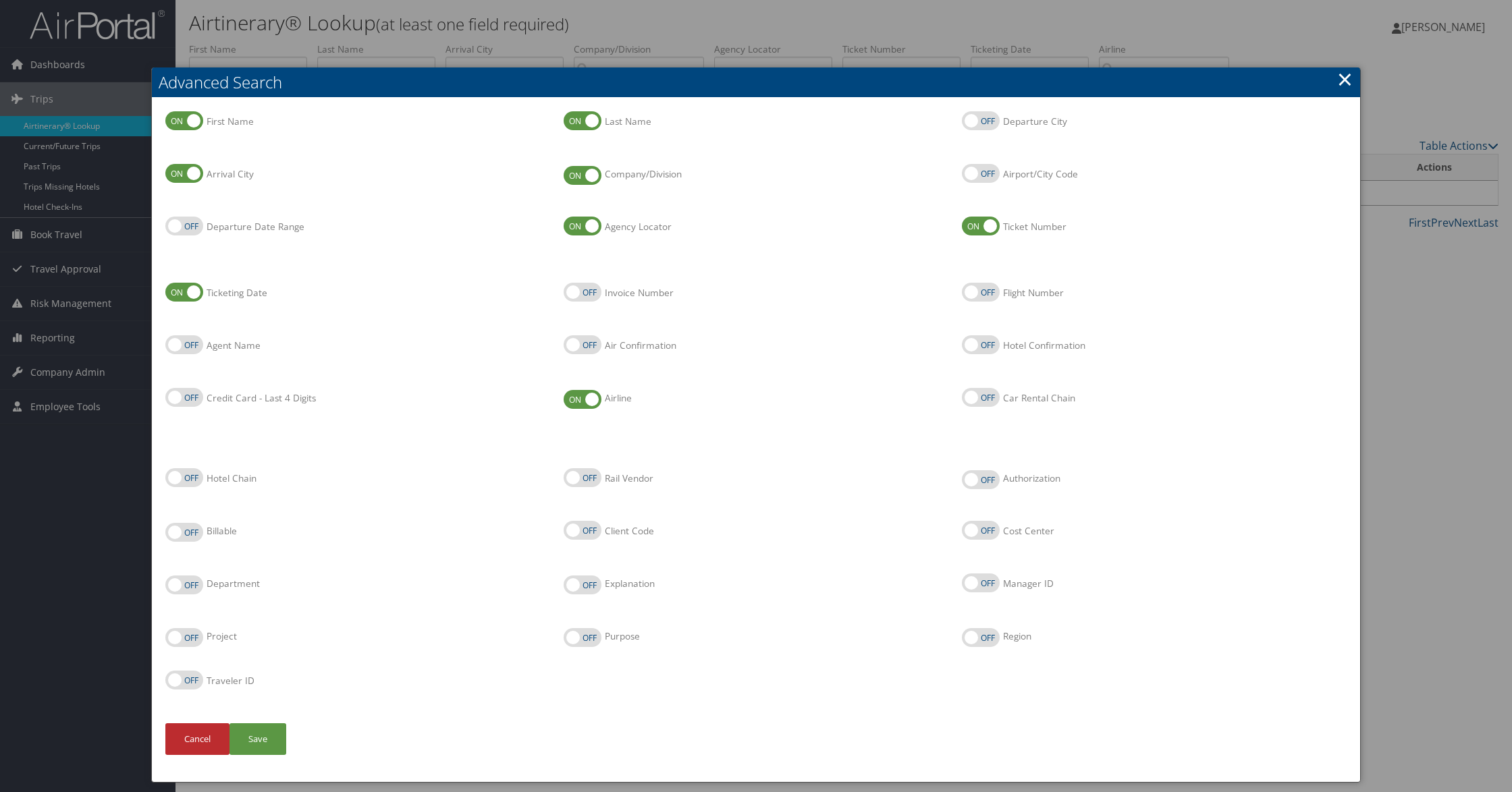
click at [974, 170] on label "Airport/City Code" at bounding box center [981, 174] width 38 height 19
click at [974, 170] on input "Airport/City Code" at bounding box center [973, 174] width 9 height 9
checkbox input "true"
click at [976, 119] on label "Departure City" at bounding box center [981, 121] width 38 height 19
click at [976, 119] on input "Departure City" at bounding box center [973, 121] width 9 height 9
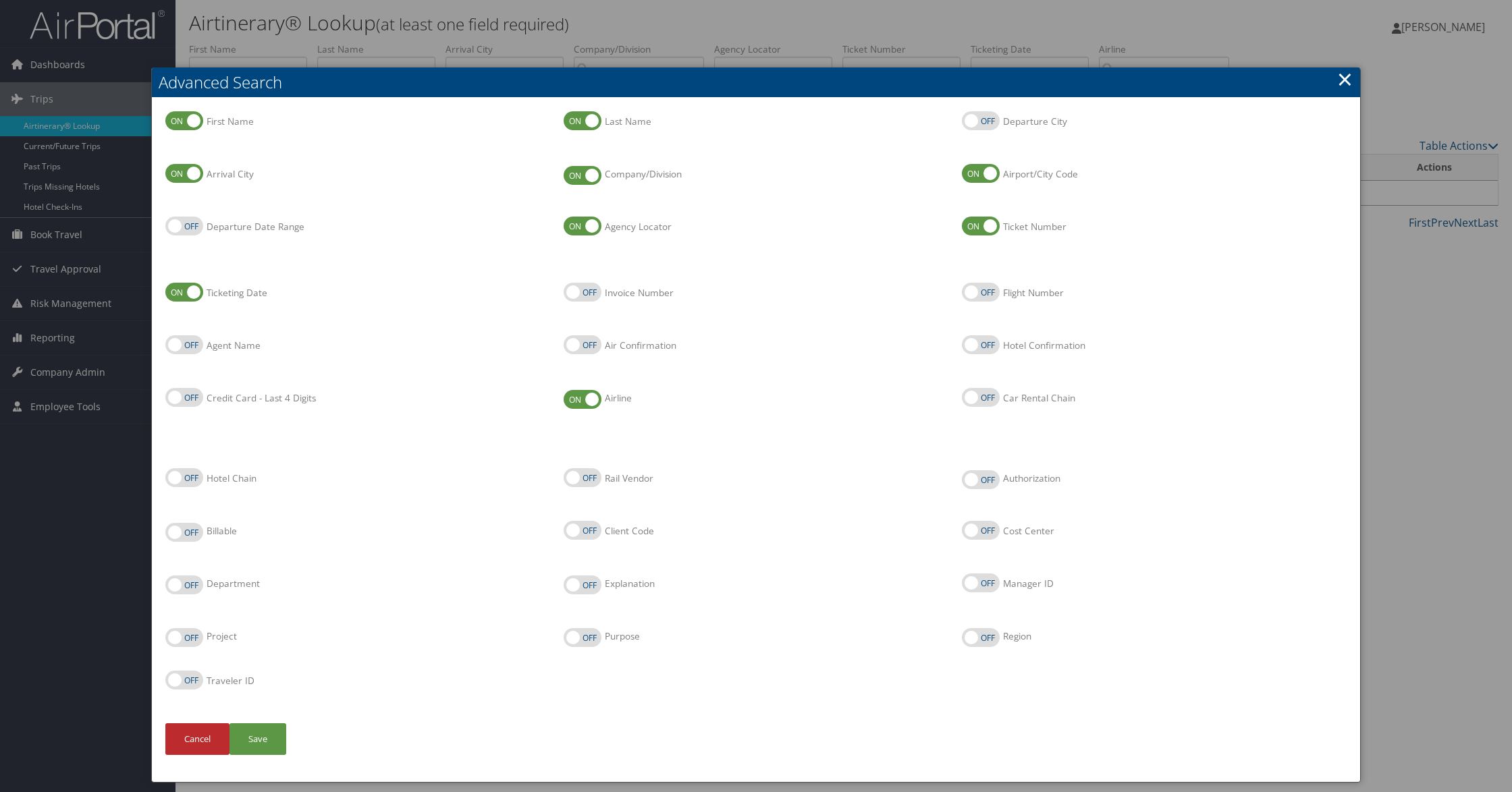
checkbox input "true"
click at [179, 225] on label "Departure Date Range" at bounding box center [185, 226] width 38 height 19
click at [179, 225] on input "Departure Date Range" at bounding box center [176, 227] width 9 height 9
checkbox input "true"
click at [261, 734] on button "Save" at bounding box center [258, 739] width 57 height 32
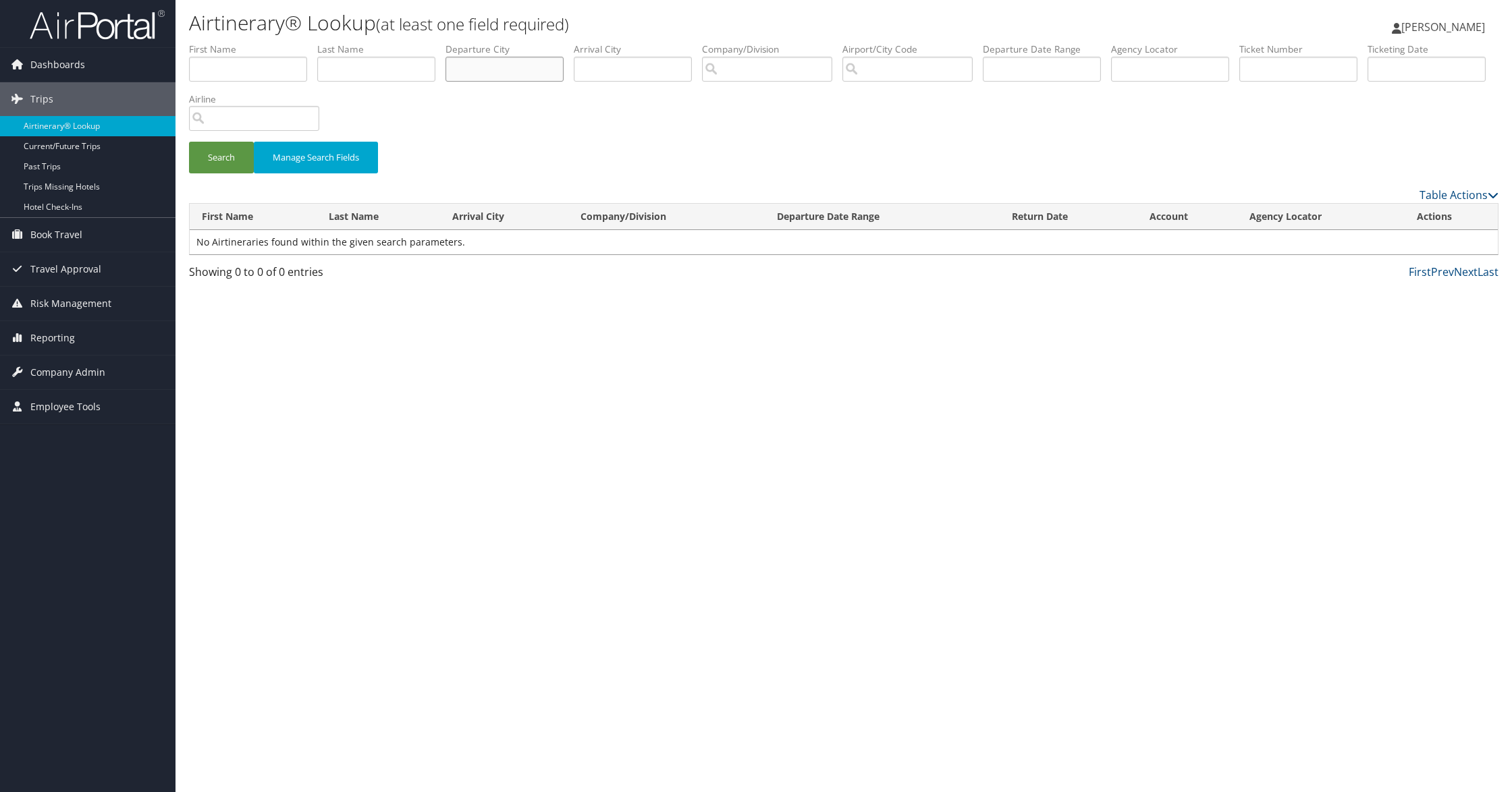
click at [503, 68] on input "text" at bounding box center [504, 69] width 118 height 25
type input "dtw"
drag, startPoint x: 502, startPoint y: 60, endPoint x: 397, endPoint y: 74, distance: 105.9
click at [397, 43] on ul "First Name Last Name Departure City dtw Arrival City Company/Division Airport/C…" at bounding box center [843, 43] width 1310 height 0
click at [900, 70] on input "search" at bounding box center [908, 69] width 130 height 25
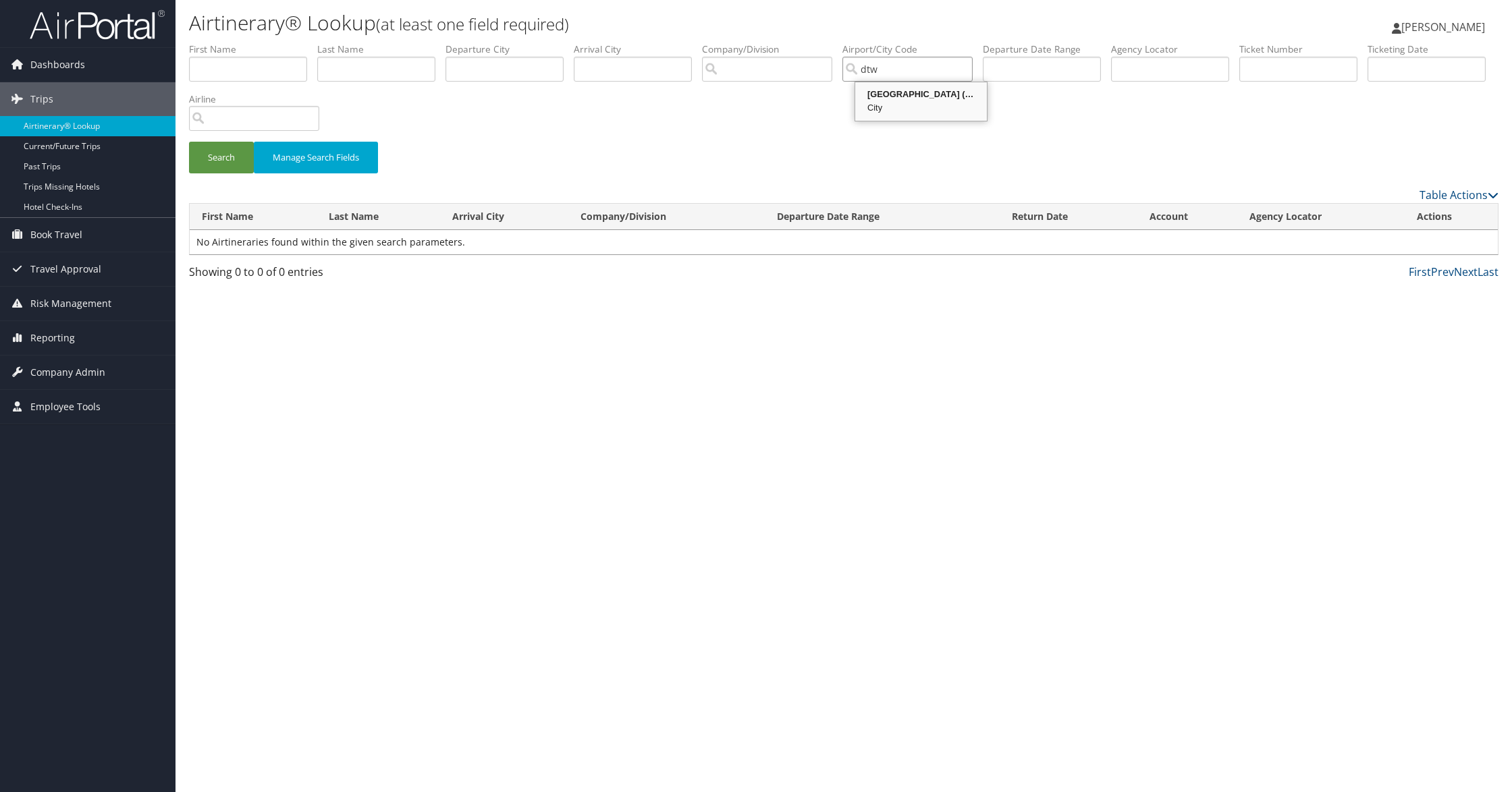
click at [936, 97] on div "[GEOGRAPHIC_DATA] (DTW MI)" at bounding box center [921, 94] width 128 height 14
type input "[GEOGRAPHIC_DATA]"
click at [1038, 75] on input "text" at bounding box center [1041, 69] width 118 height 25
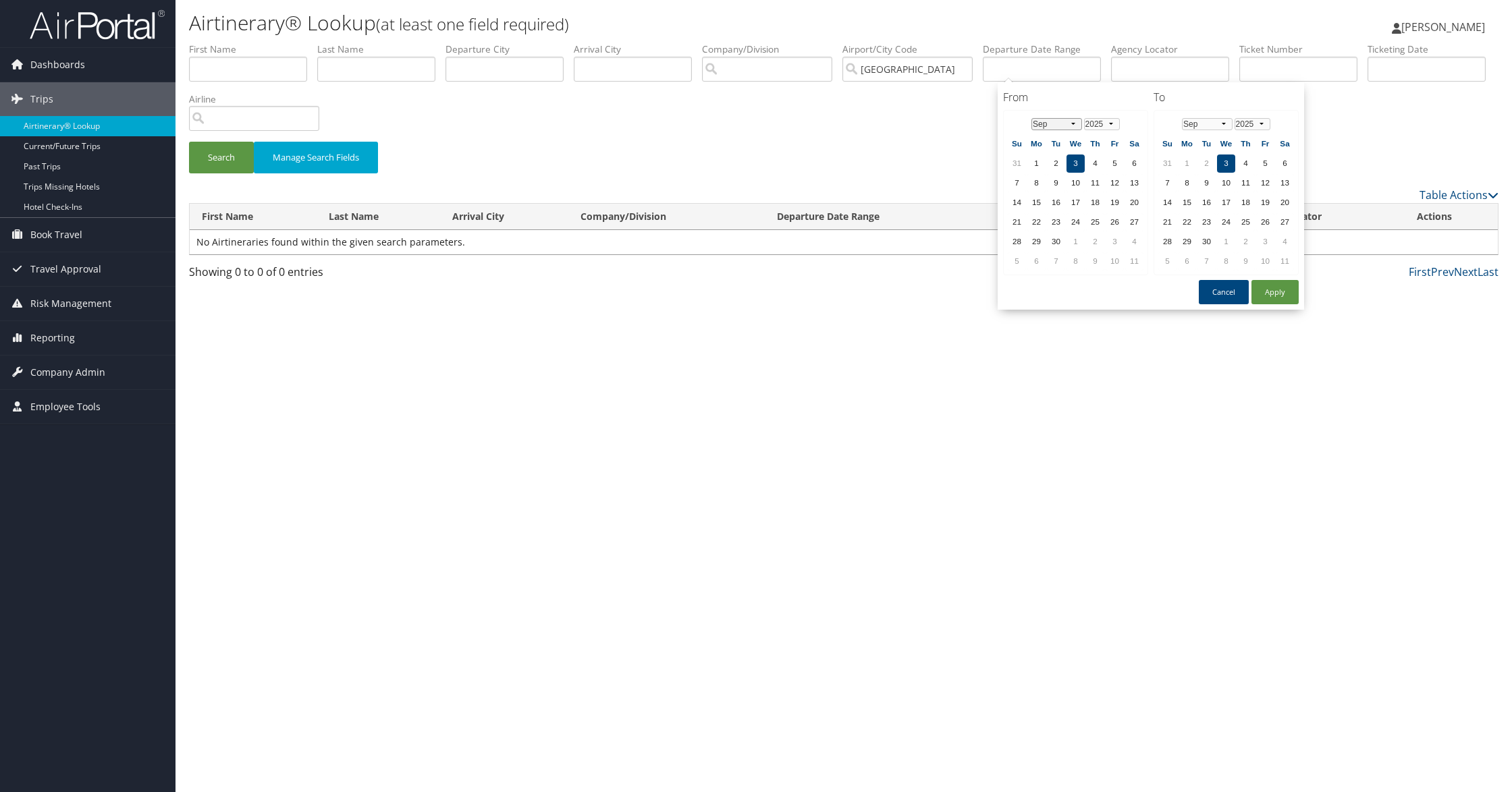
click at [1072, 123] on select "Jan Feb Mar Apr May Jun [DATE] Aug Sep Oct Nov Dec" at bounding box center [1056, 124] width 51 height 12
click at [1056, 197] on td "10" at bounding box center [1056, 202] width 18 height 18
click at [1038, 254] on td "30" at bounding box center [1036, 261] width 18 height 18
click at [1264, 286] on button "Apply" at bounding box center [1275, 293] width 48 height 24
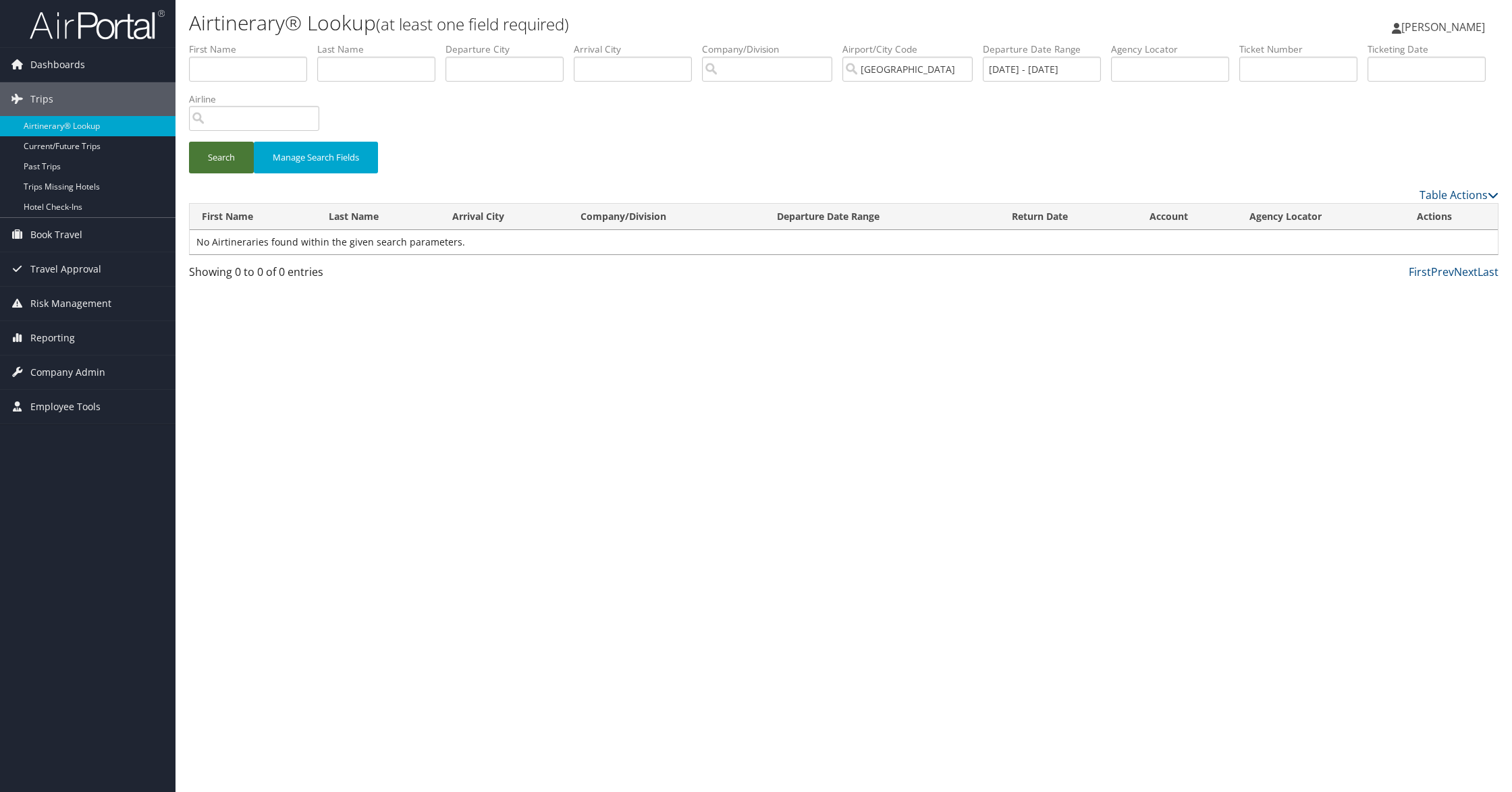
click at [224, 157] on button "Search" at bounding box center [221, 157] width 64 height 32
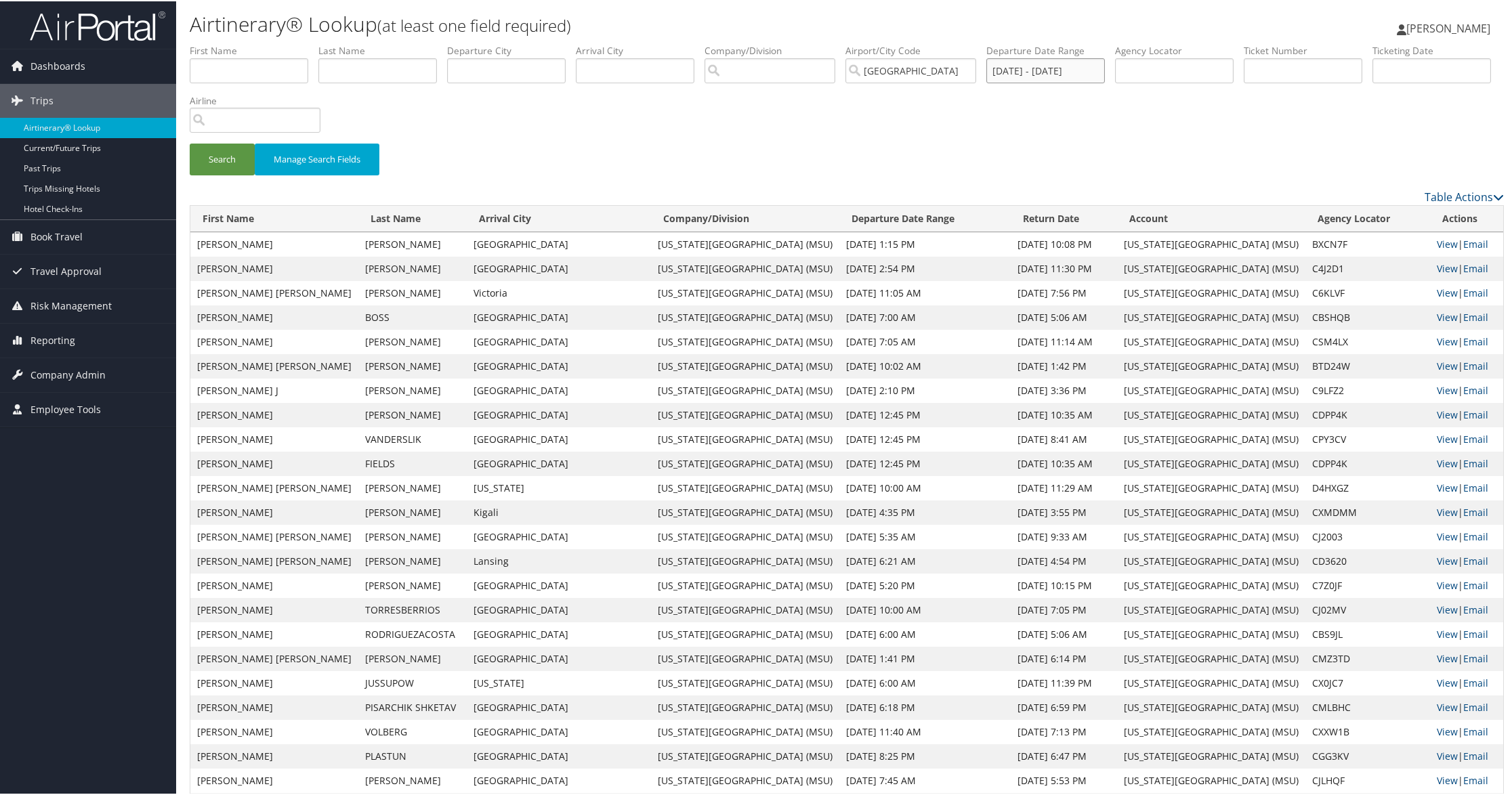
click at [1044, 72] on input "[DATE] - [DATE]" at bounding box center [1045, 69] width 119 height 25
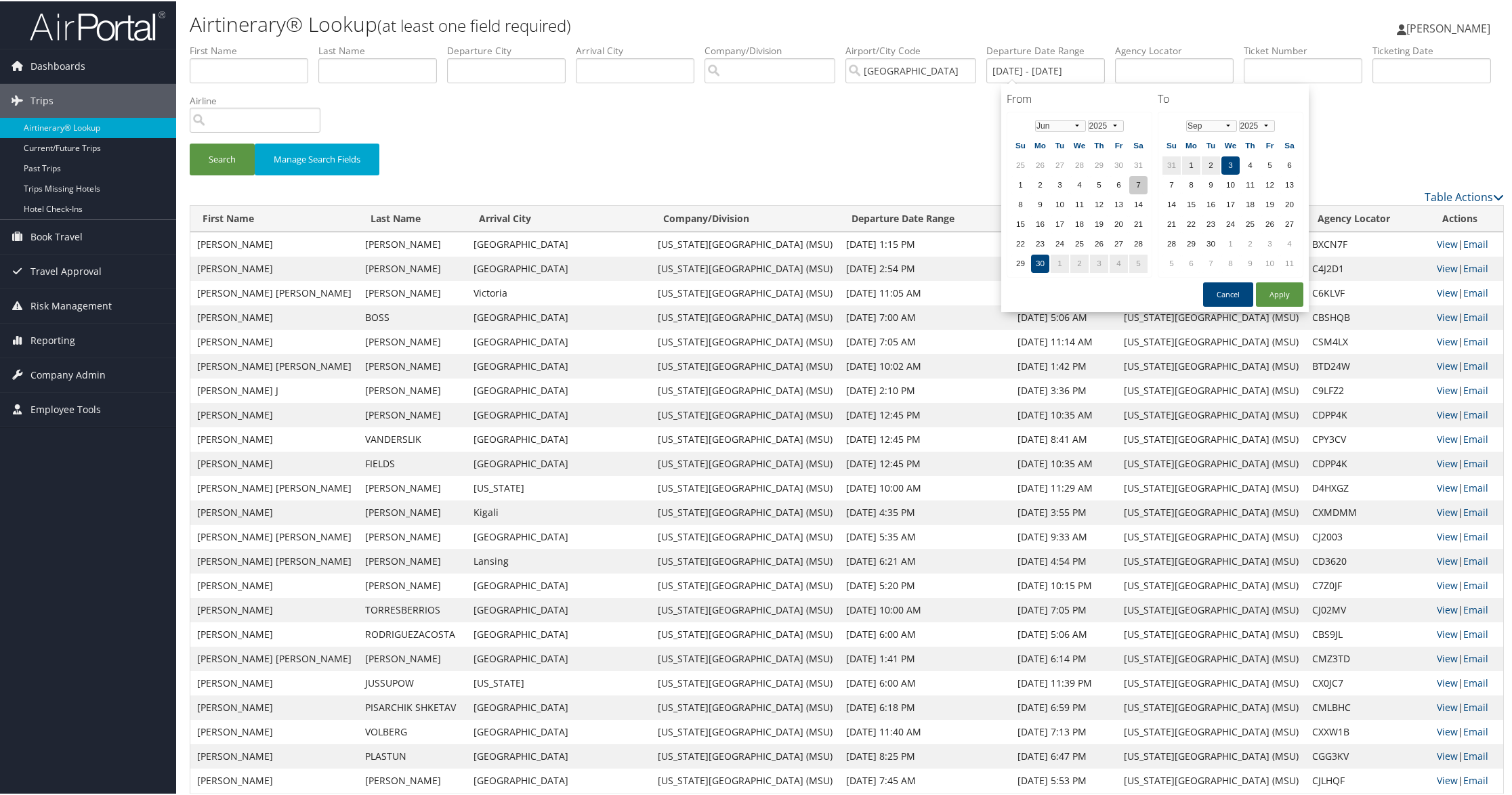
click at [1133, 184] on td "7" at bounding box center [1138, 183] width 18 height 18
click at [1134, 184] on td "7" at bounding box center [1138, 183] width 18 height 18
click at [1024, 204] on td "8" at bounding box center [1020, 203] width 18 height 18
click at [1285, 287] on button "Apply" at bounding box center [1280, 294] width 48 height 25
click at [1030, 67] on input "[DATE] - [DATE]" at bounding box center [1045, 69] width 119 height 25
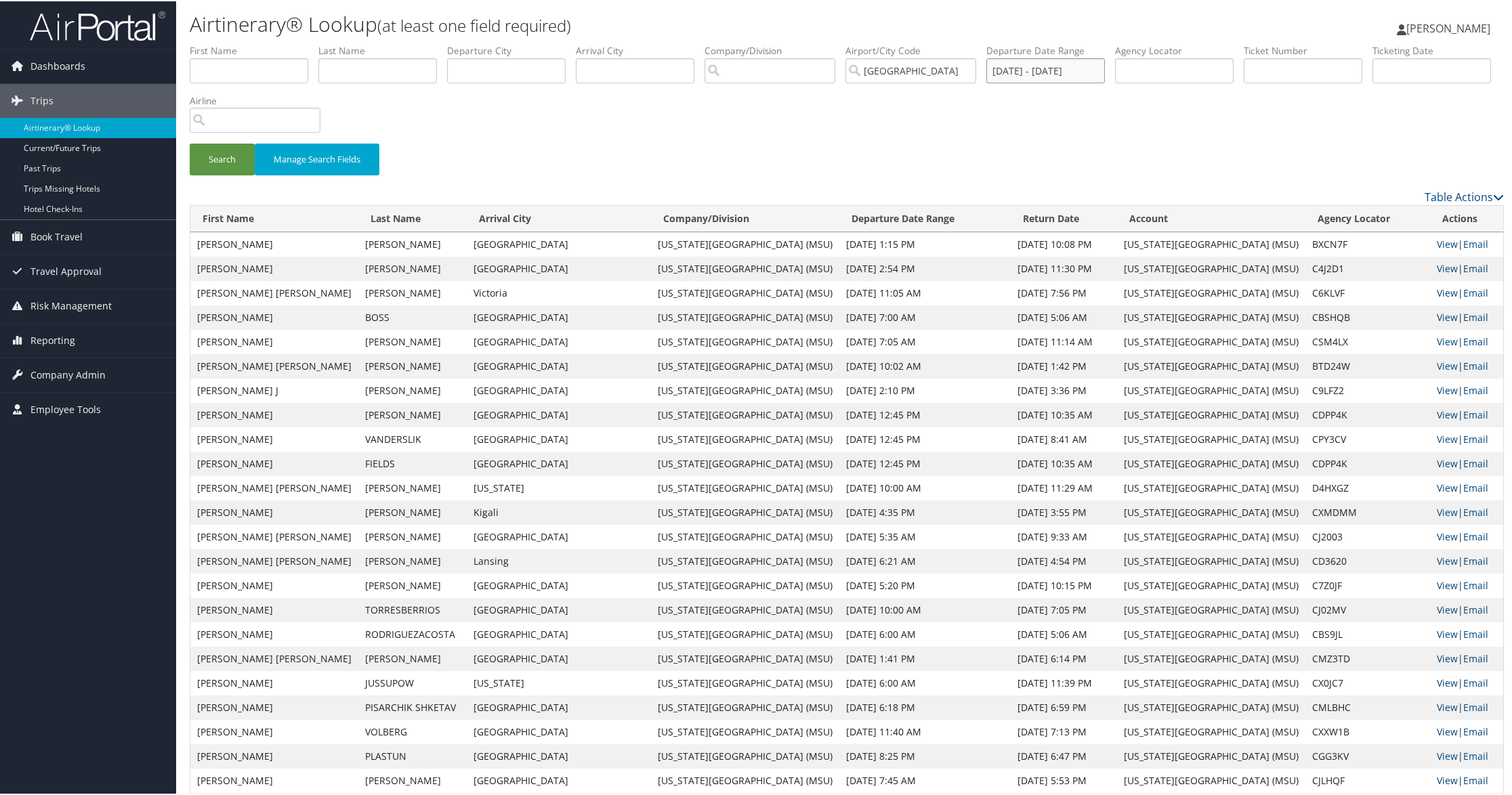
drag, startPoint x: 1089, startPoint y: 66, endPoint x: 1068, endPoint y: 69, distance: 21.2
click at [1068, 69] on input "[DATE] - [DATE]" at bounding box center [1045, 69] width 119 height 25
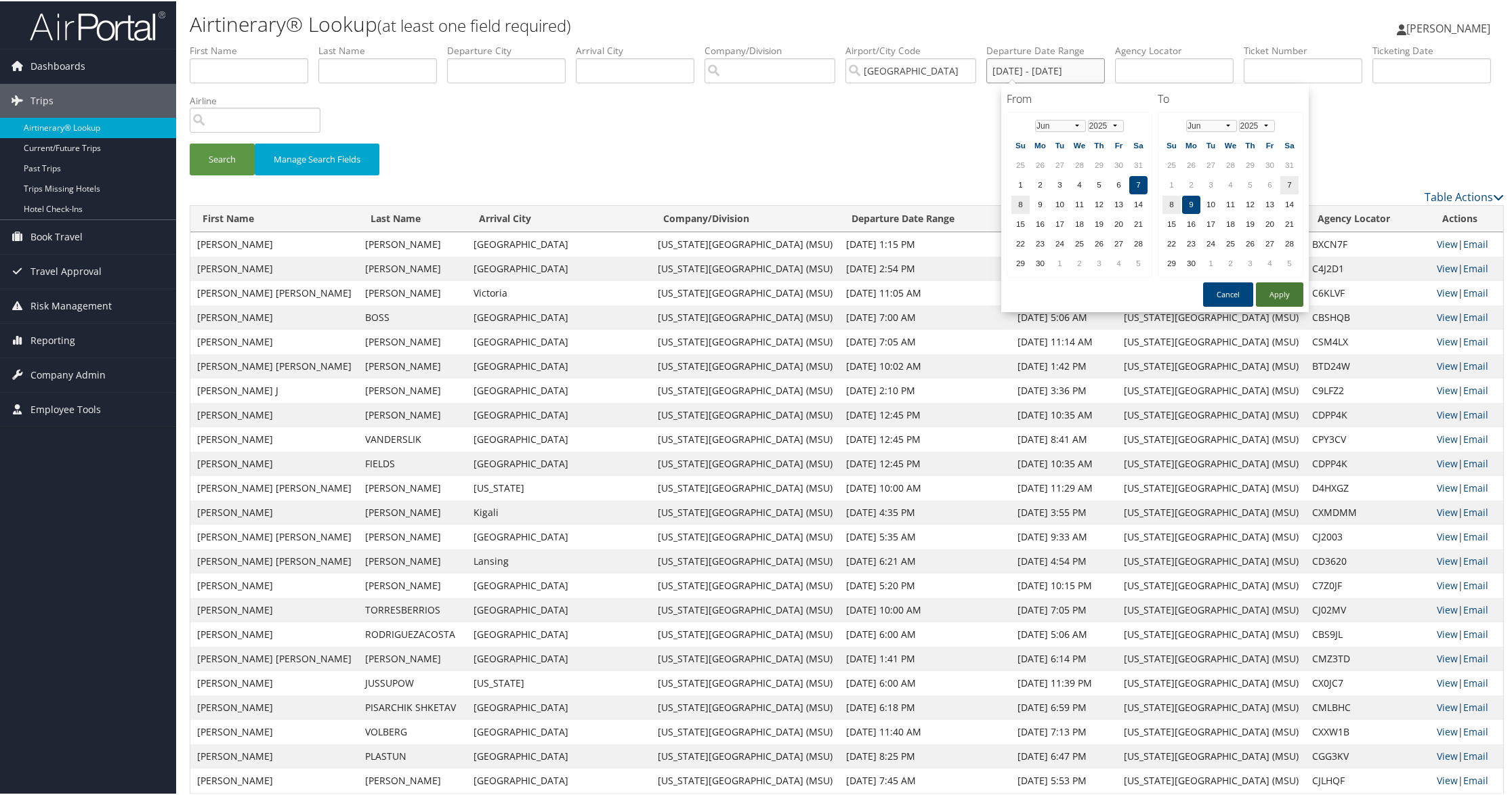
type input "[DATE] - [DATE]"
click at [1266, 290] on button "Apply" at bounding box center [1280, 294] width 48 height 25
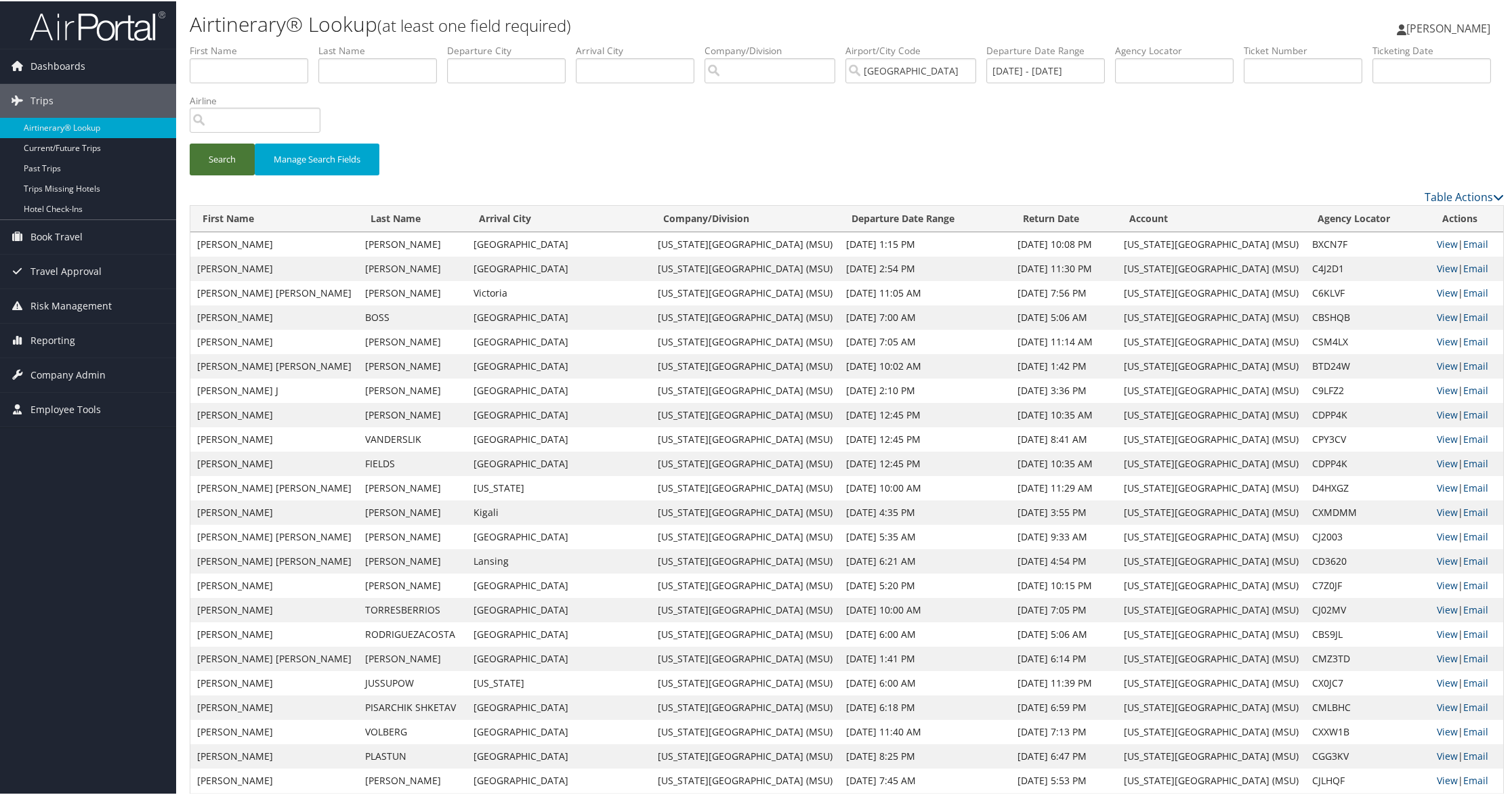
click at [228, 160] on button "Search" at bounding box center [221, 158] width 65 height 32
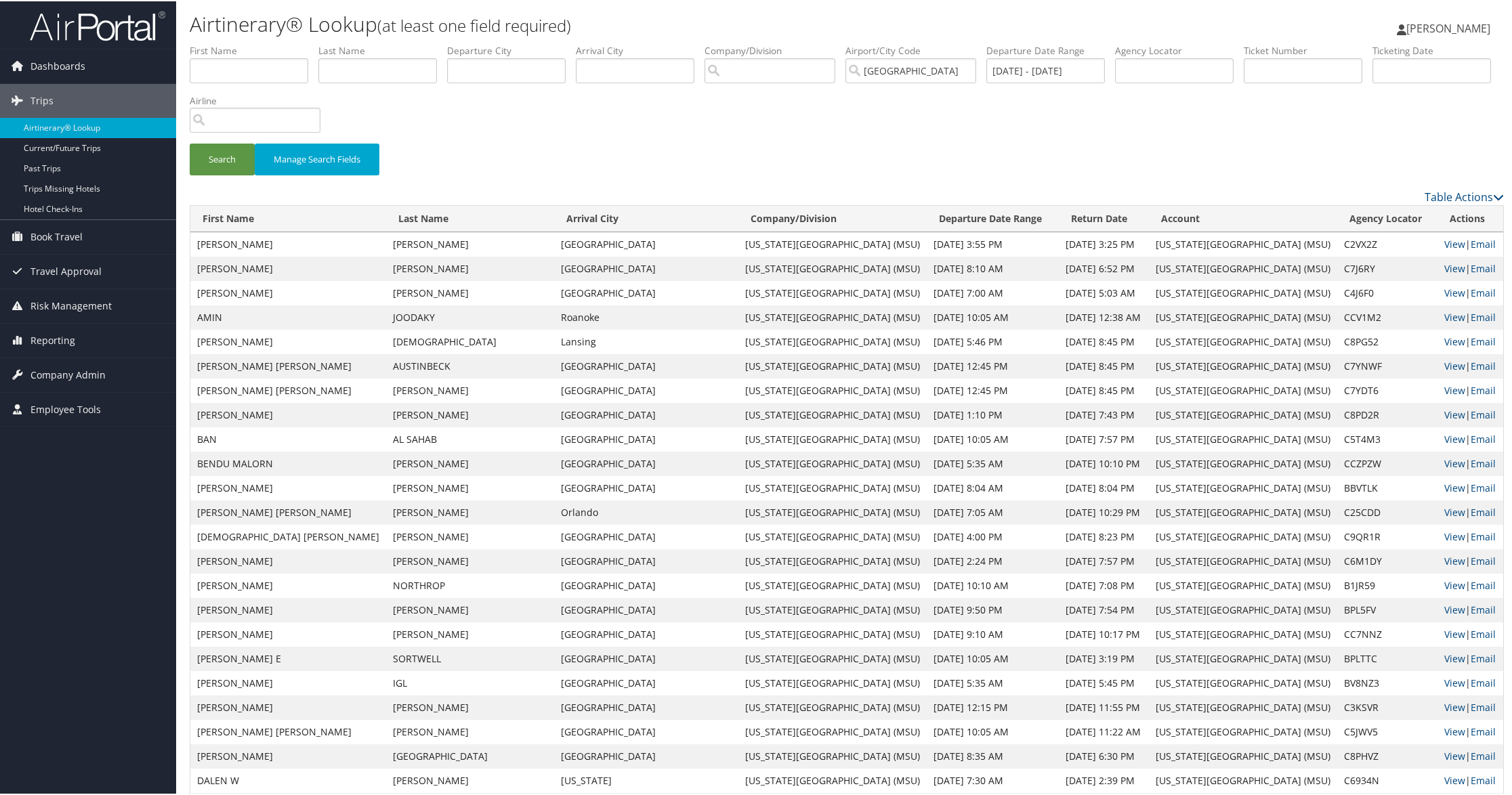
click at [386, 219] on th "Last Name" at bounding box center [470, 217] width 168 height 27
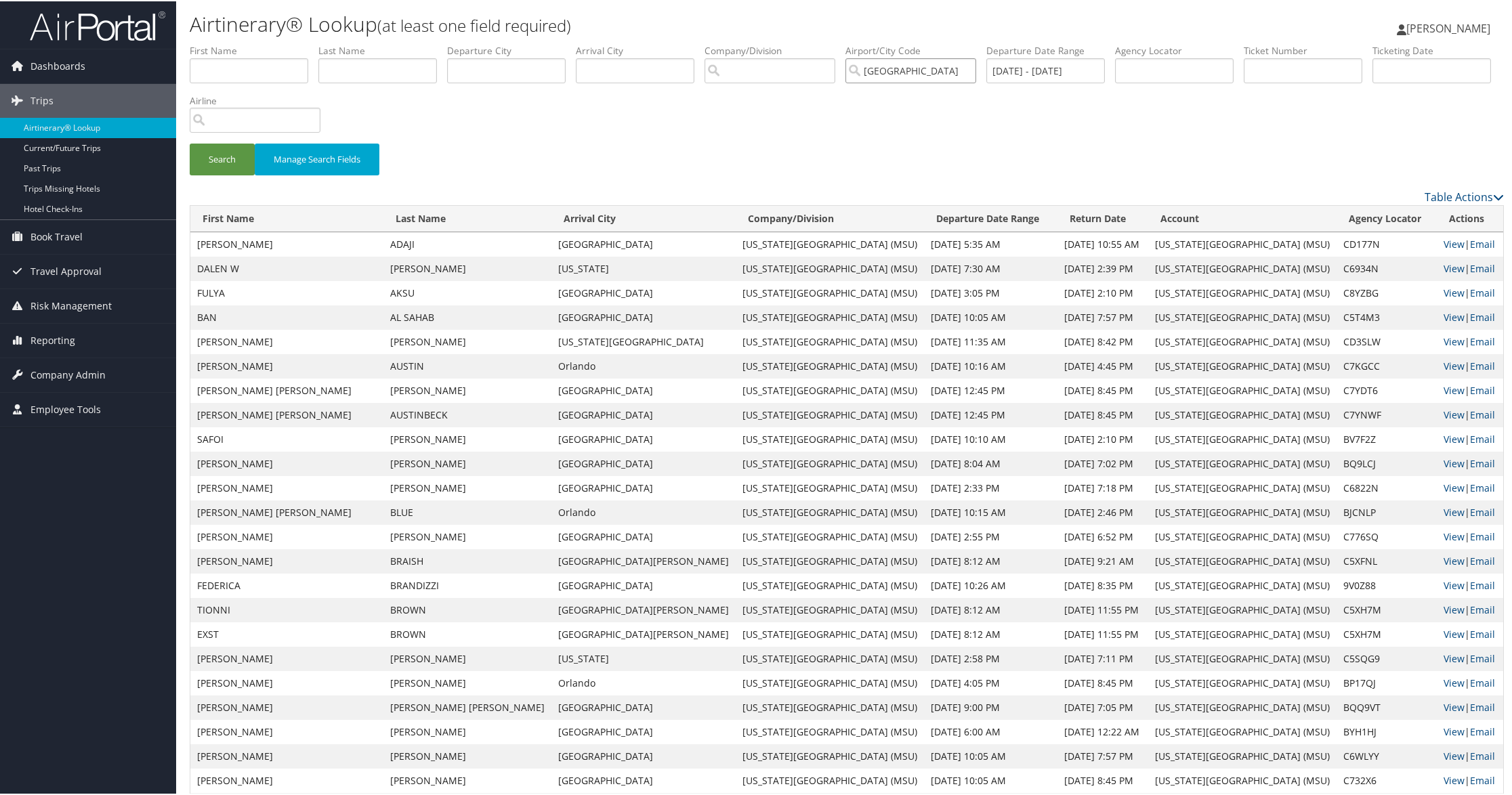
drag, startPoint x: 919, startPoint y: 70, endPoint x: 857, endPoint y: 66, distance: 62.1
click at [857, 66] on input "[GEOGRAPHIC_DATA]" at bounding box center [911, 69] width 131 height 25
click at [919, 95] on div "[GEOGRAPHIC_DATA] ([GEOGRAPHIC_DATA])" at bounding box center [948, 95] width 176 height 14
type input "[GEOGRAPHIC_DATA]"
click at [215, 164] on button "Search" at bounding box center [221, 158] width 65 height 32
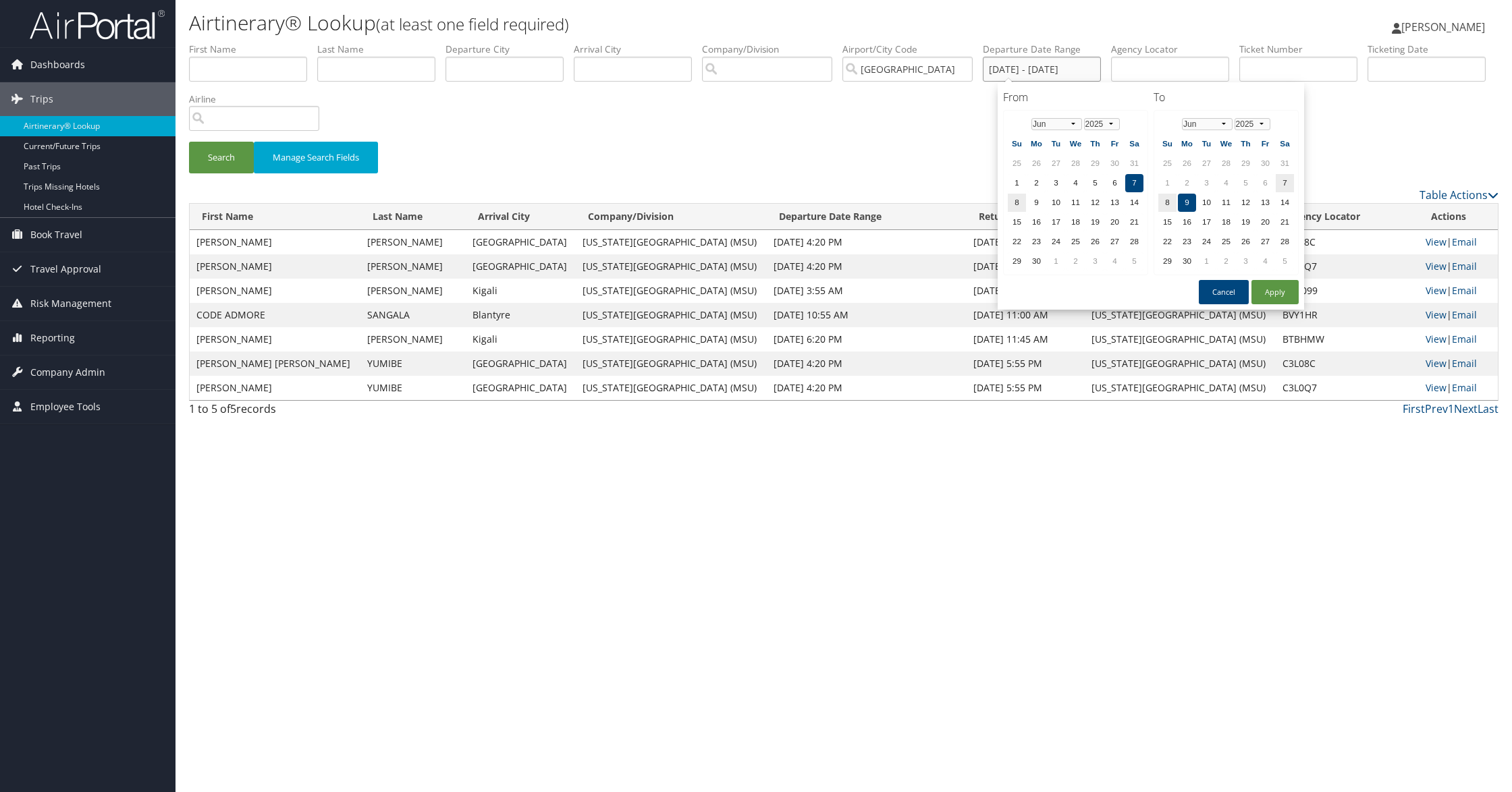
click at [1083, 70] on input "[DATE] - [DATE]" at bounding box center [1041, 69] width 118 height 25
click at [1218, 290] on button "Cancel" at bounding box center [1223, 293] width 50 height 24
drag, startPoint x: 1004, startPoint y: 70, endPoint x: 1157, endPoint y: 57, distance: 153.6
click at [1157, 43] on ul "First Name Last Name Departure City Arrival City Company/Division Airport/City …" at bounding box center [843, 43] width 1310 height 0
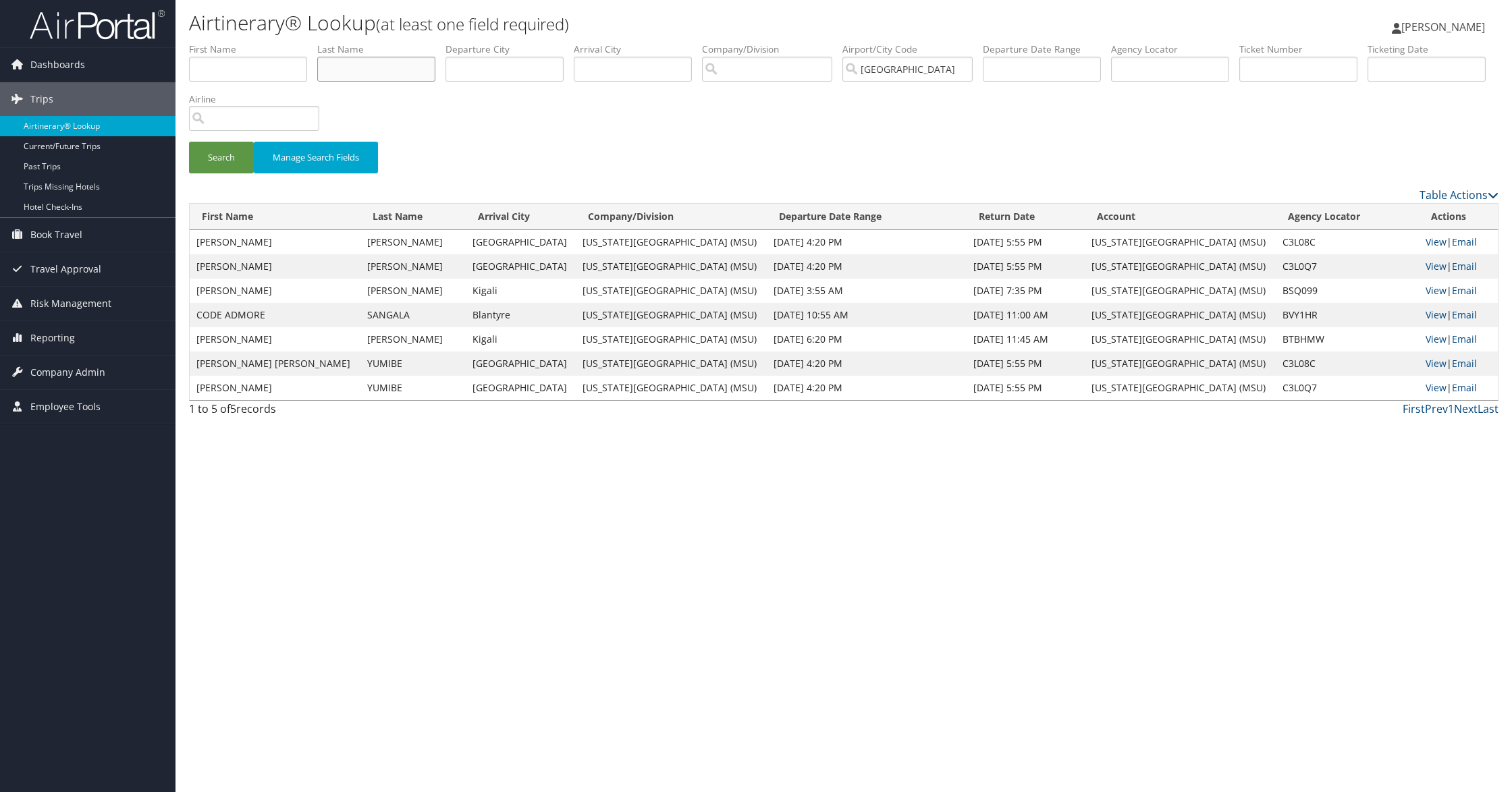
click at [392, 71] on input "text" at bounding box center [376, 69] width 118 height 25
click at [951, 65] on input "[GEOGRAPHIC_DATA]" at bounding box center [908, 69] width 130 height 25
click at [640, 71] on input "text" at bounding box center [633, 69] width 118 height 25
type input "[GEOGRAPHIC_DATA]"
click at [189, 142] on button "Search" at bounding box center [221, 157] width 64 height 32
